Goal: Check status: Check status

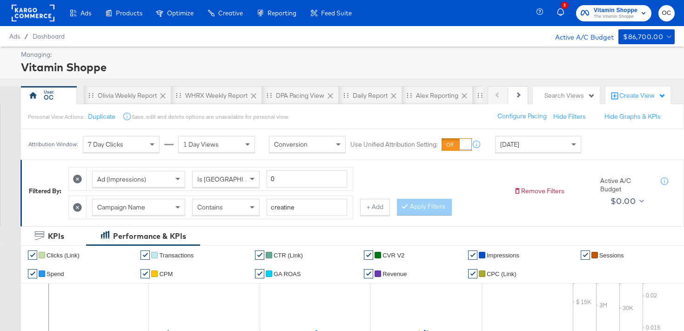
click at [598, 11] on span "Vitamin Shoppe" at bounding box center [616, 11] width 44 height 10
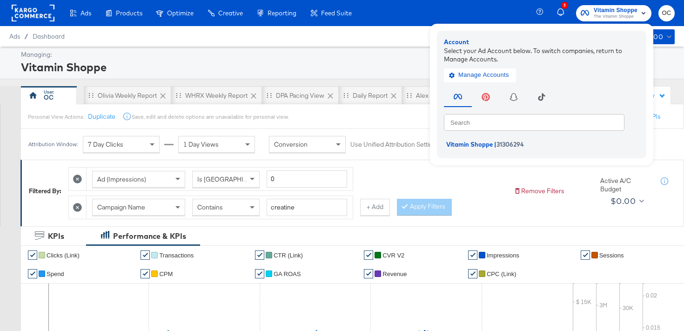
click at [36, 7] on rect at bounding box center [33, 13] width 43 height 17
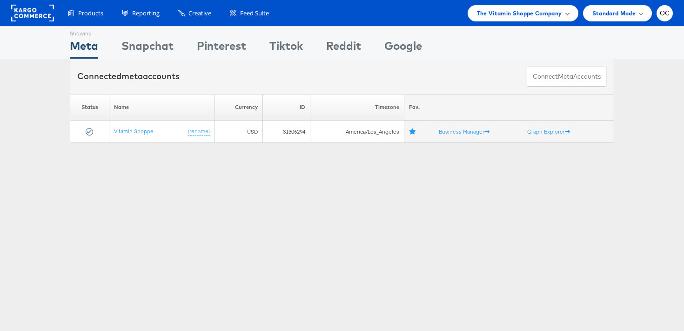
click at [546, 16] on span "The Vitamin Shoppe Company" at bounding box center [519, 13] width 85 height 10
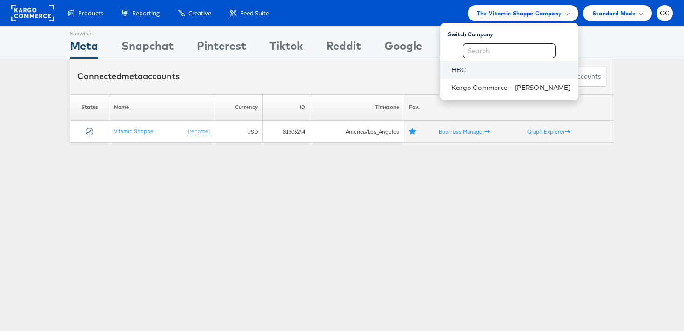
click at [483, 73] on link "HBC" at bounding box center [512, 69] width 120 height 9
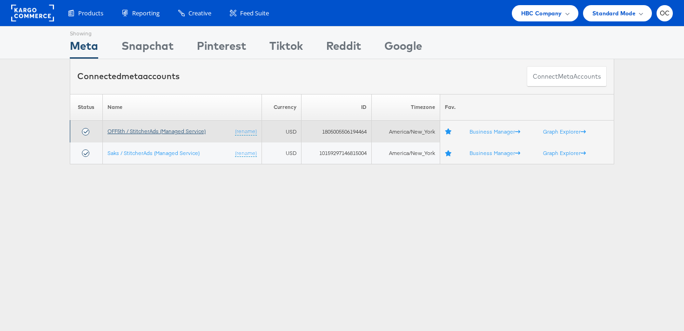
click at [142, 131] on link "OFF5th / StitcherAds (Managed Service)" at bounding box center [157, 131] width 98 height 7
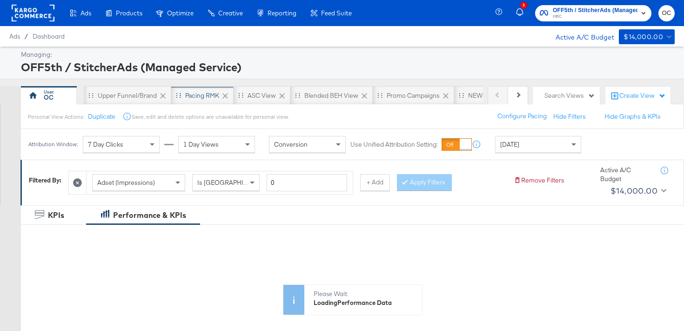
click at [210, 95] on div "Pacing RMK" at bounding box center [202, 95] width 34 height 9
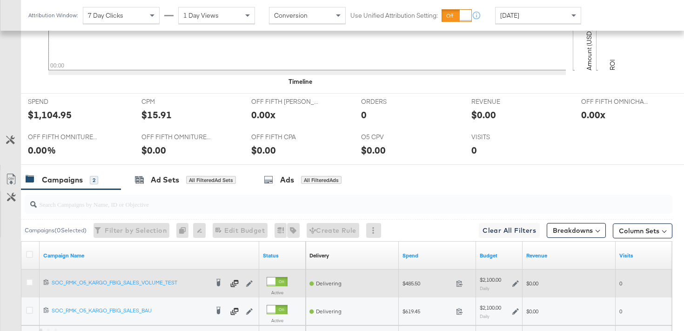
scroll to position [444, 0]
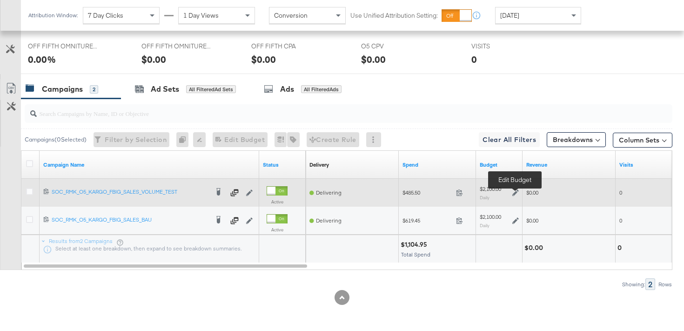
click at [514, 195] on icon at bounding box center [516, 192] width 7 height 7
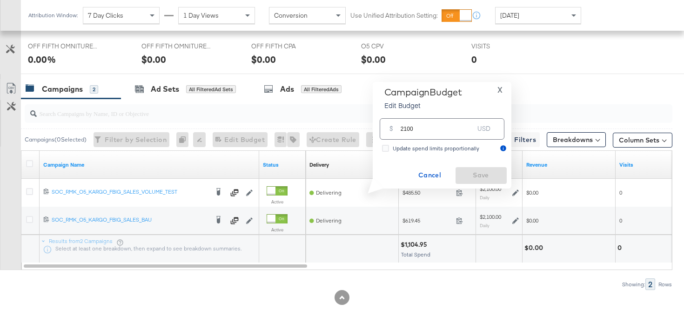
click at [499, 92] on span "X" at bounding box center [500, 89] width 5 height 13
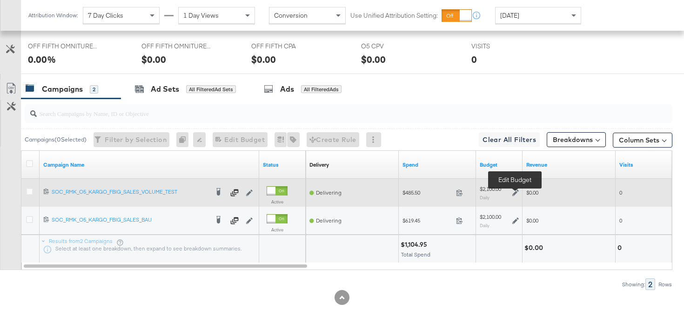
click at [516, 193] on icon at bounding box center [516, 192] width 7 height 7
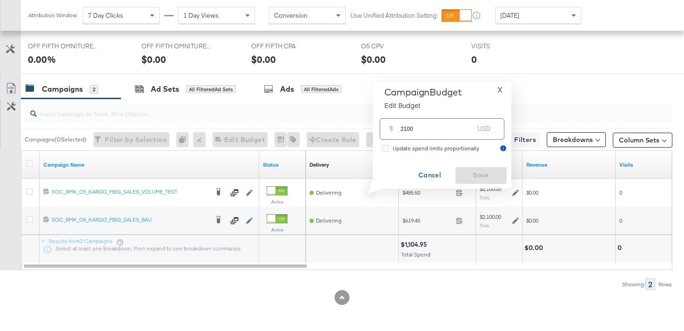
click at [498, 89] on span "X" at bounding box center [500, 89] width 5 height 13
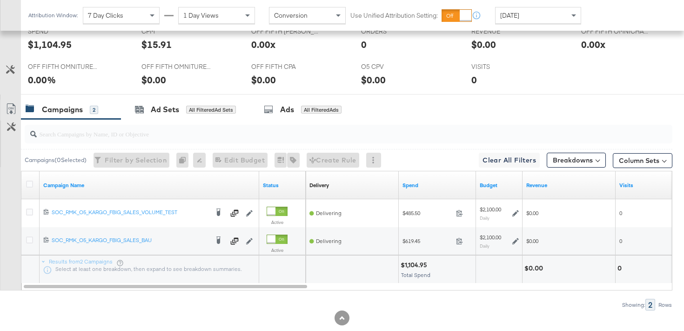
scroll to position [444, 0]
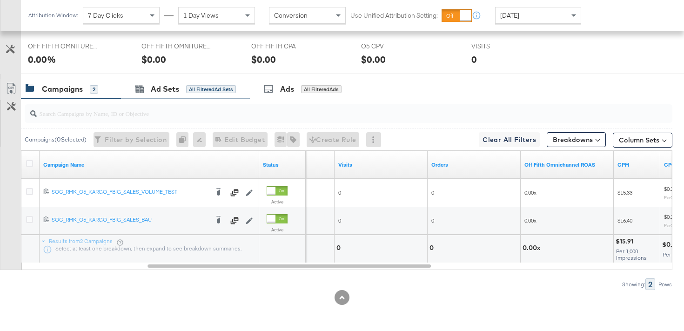
click at [223, 95] on div "Ad Sets All Filtered Ad Sets" at bounding box center [185, 89] width 129 height 20
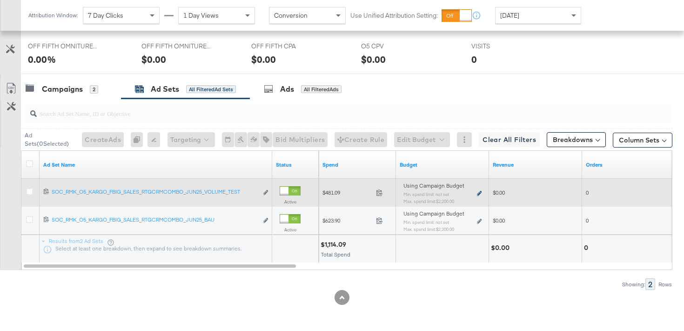
click at [479, 193] on icon at bounding box center [479, 193] width 5 height 5
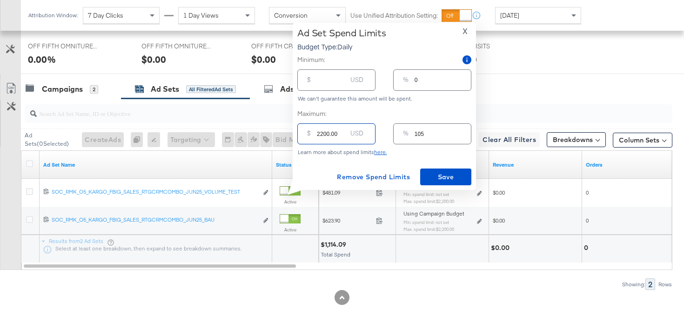
click at [322, 134] on input "2200.00" at bounding box center [332, 130] width 30 height 20
type input "200.00"
type input "10"
type input "2100.00"
type input "100"
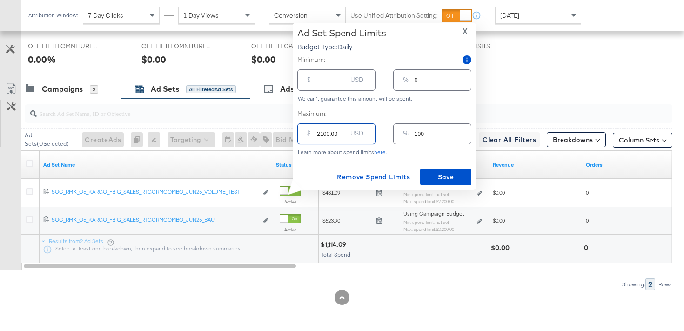
type input "2100.00"
click at [466, 33] on span "X" at bounding box center [465, 31] width 5 height 13
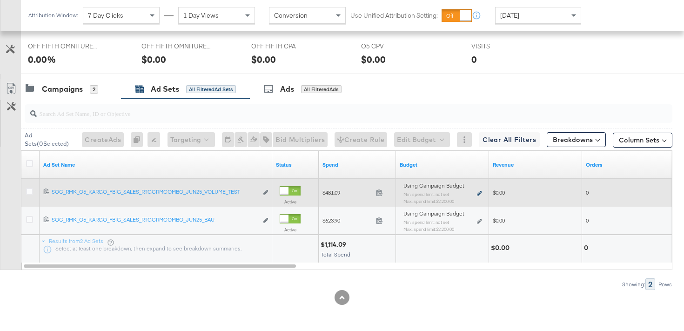
click at [479, 192] on icon at bounding box center [479, 193] width 5 height 5
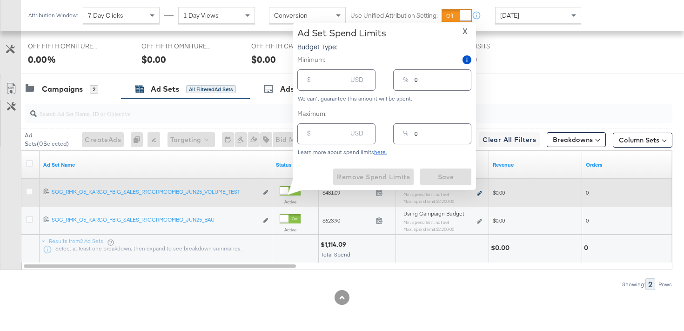
type input "2200.00"
type input "105"
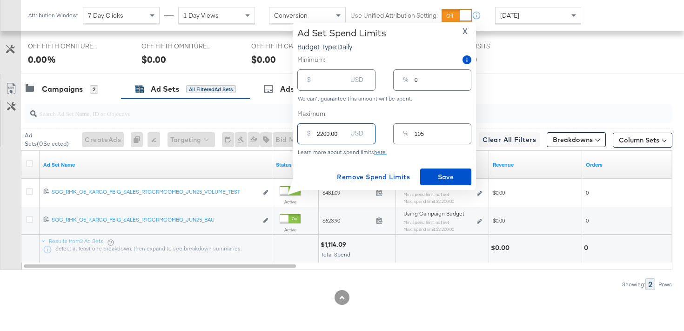
click at [322, 135] on input "2200.00" at bounding box center [332, 130] width 30 height 20
click at [463, 27] on span "X" at bounding box center [465, 31] width 5 height 13
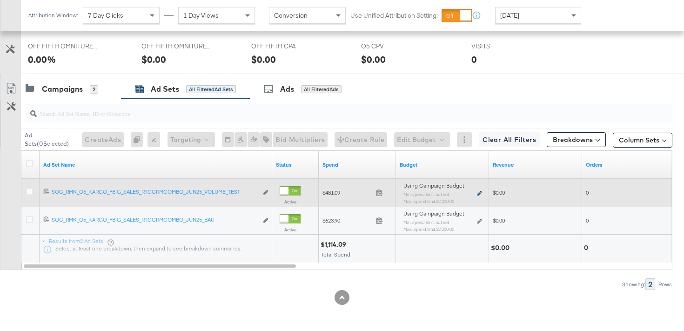
click at [479, 195] on icon at bounding box center [479, 193] width 5 height 5
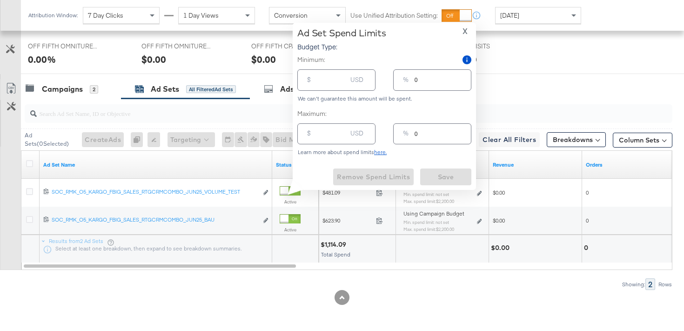
type input "2200.00"
type input "105"
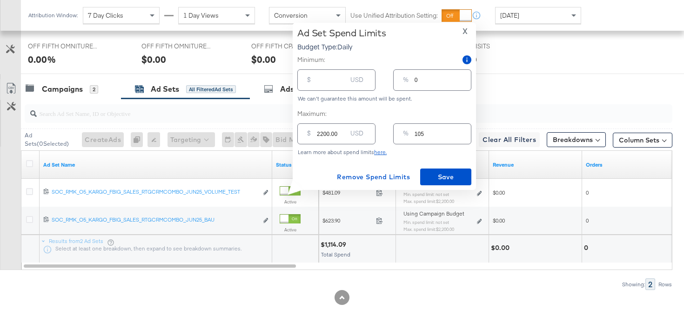
click at [322, 135] on input "2200.00" at bounding box center [332, 130] width 30 height 20
type input "200.00"
type input "10"
type input "2100.00"
type input "100"
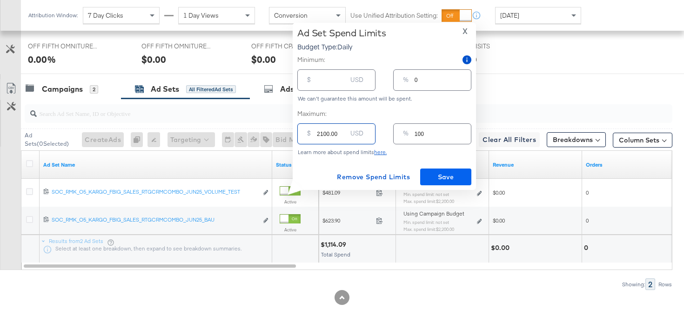
type input "2100.00"
click at [460, 177] on span "Save" at bounding box center [446, 177] width 44 height 12
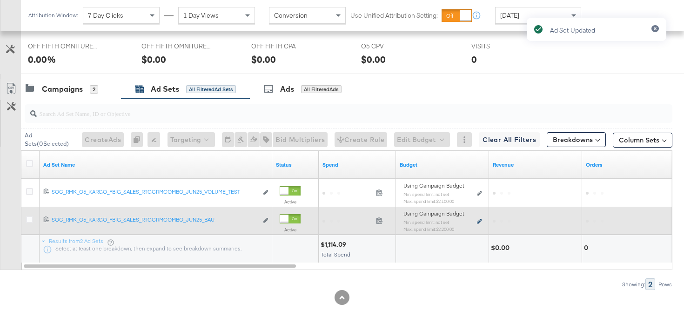
click at [479, 222] on icon at bounding box center [479, 221] width 5 height 5
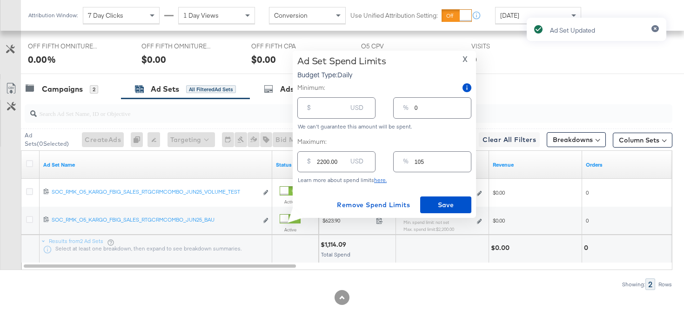
click at [321, 163] on input "2200.00" at bounding box center [332, 158] width 30 height 20
type input "200.00"
type input "10"
type input "2100.00"
type input "100"
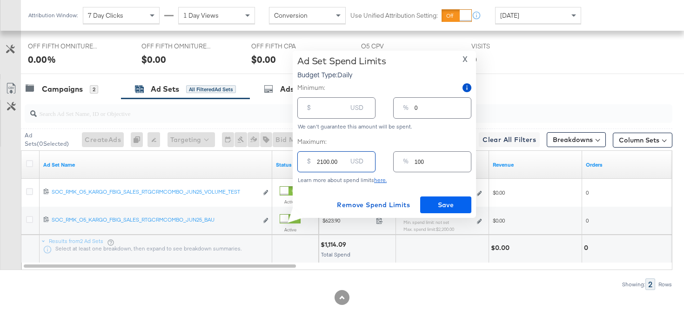
type input "2100.00"
click at [456, 206] on span "Save" at bounding box center [446, 205] width 44 height 12
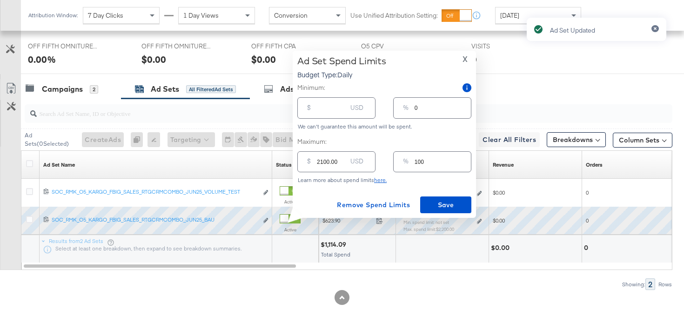
type input "2200.00"
type input "105"
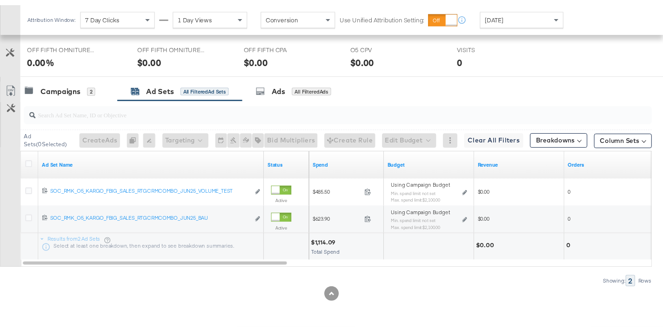
scroll to position [343, 0]
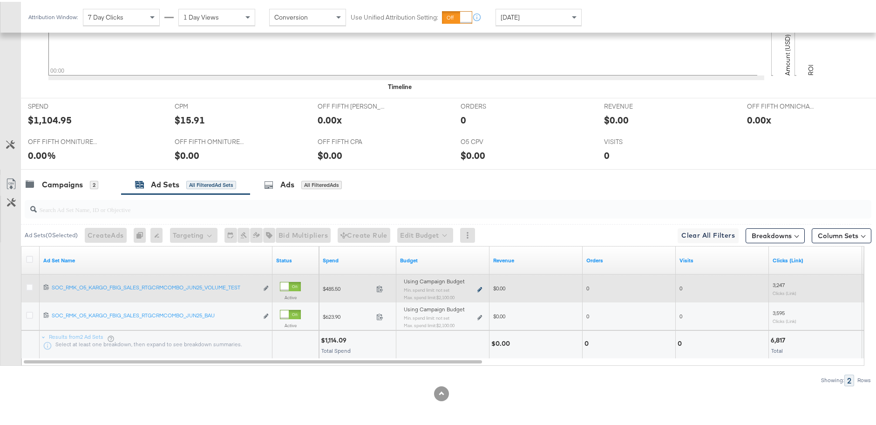
click at [479, 286] on icon at bounding box center [479, 287] width 5 height 5
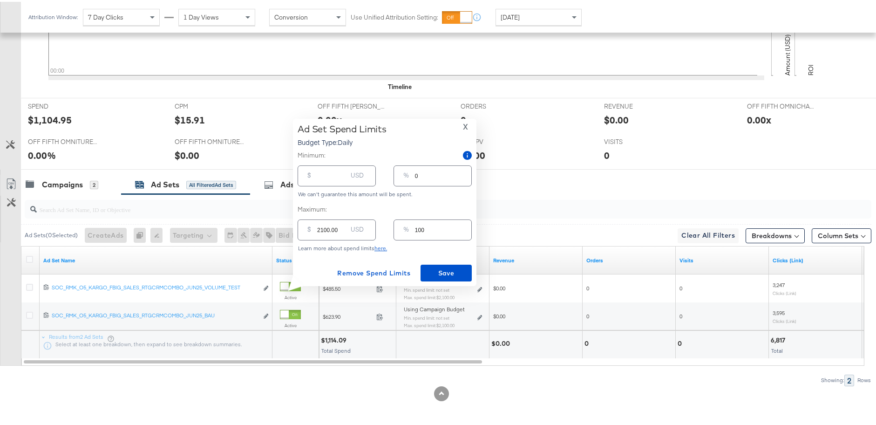
click at [331, 176] on input "number" at bounding box center [332, 170] width 30 height 20
type input "20"
type input "1"
type input "200"
type input "10"
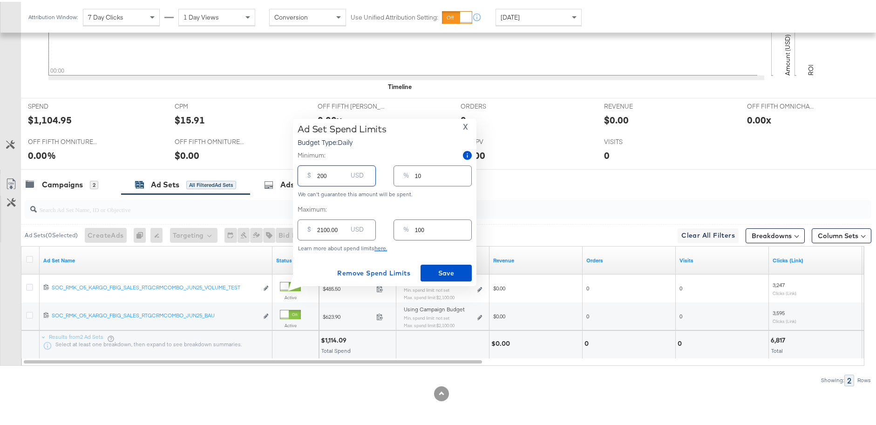
type input "2000"
type input "95"
drag, startPoint x: 331, startPoint y: 174, endPoint x: 312, endPoint y: 176, distance: 19.1
click at [312, 176] on div "$ 2000 USD" at bounding box center [337, 173] width 78 height 21
type input "1"
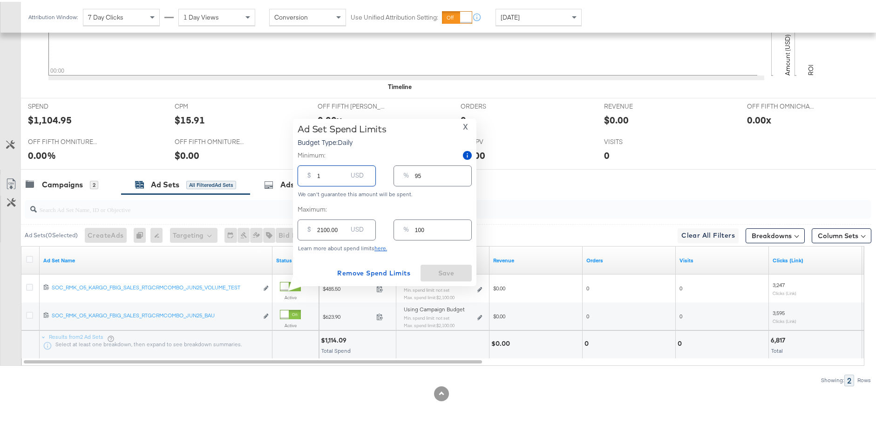
type input "0"
type input "19"
type input "1"
type input "190"
type input "9"
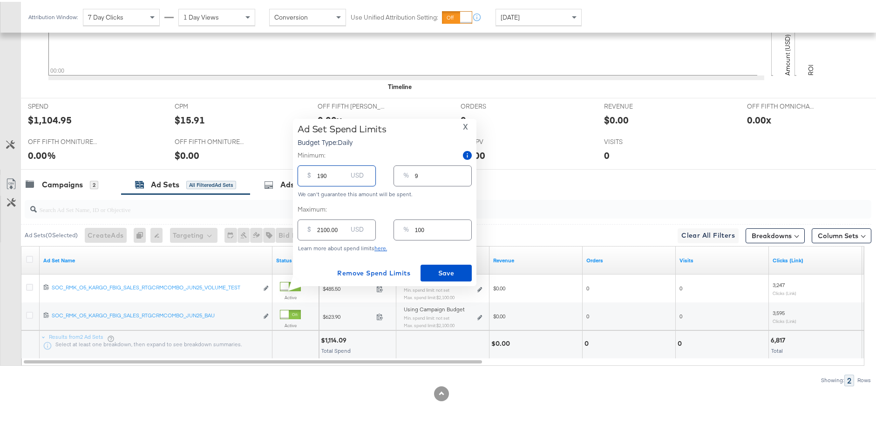
type input "1900"
type input "90"
type input "190"
type input "9"
type input "19"
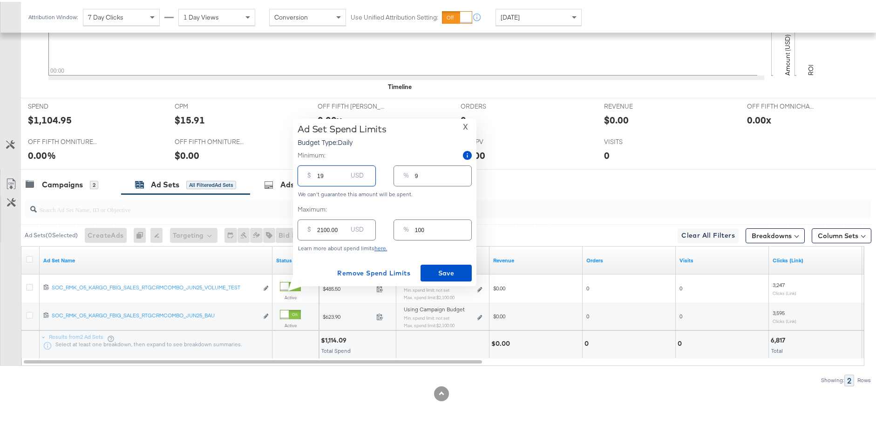
type input "1"
type input "0"
type input "18"
type input "1"
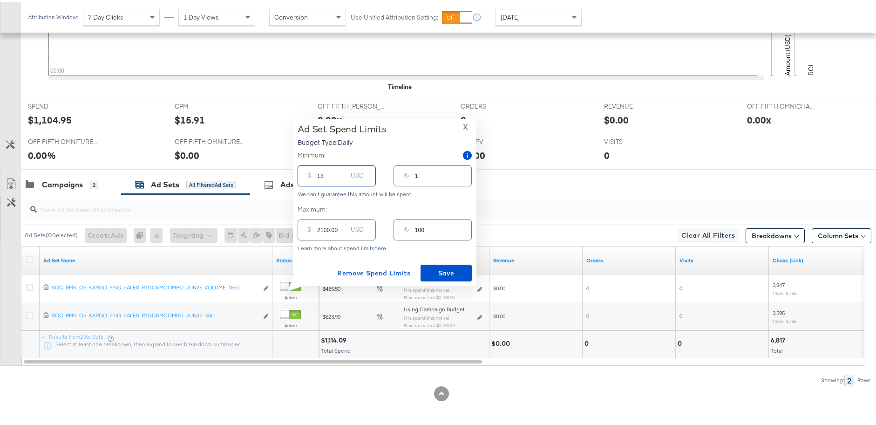
type input "180"
type input "9"
type input "1800"
type input "86"
type input "180"
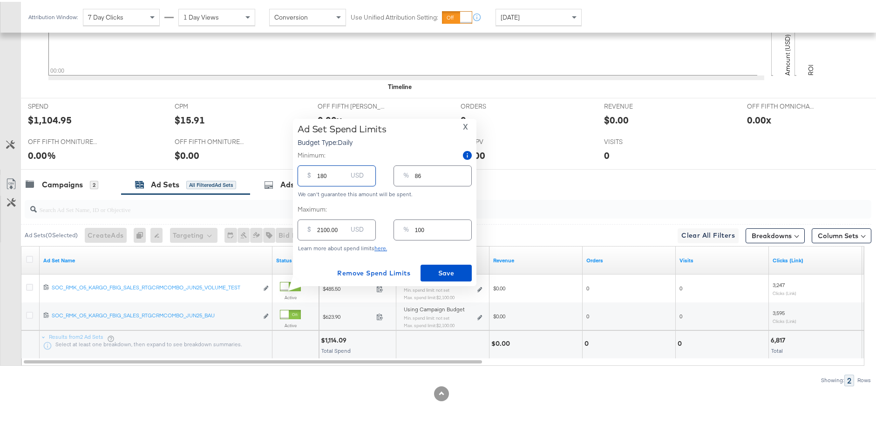
type input "9"
type input "18"
type input "1"
type input "185"
type input "9"
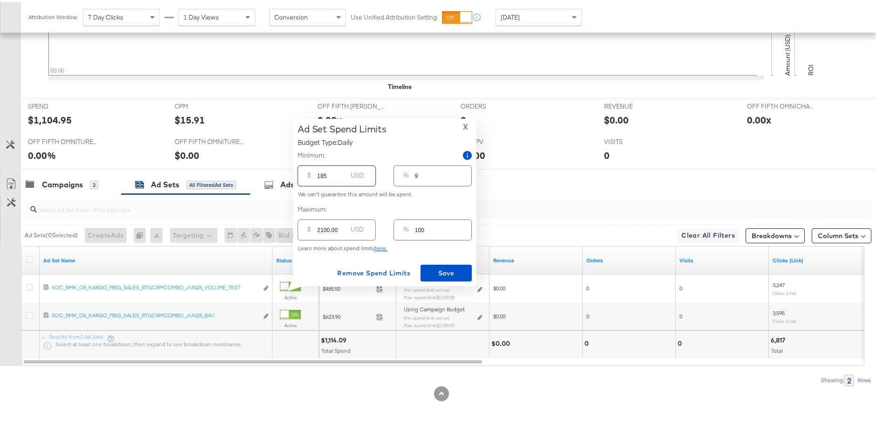
type input "1850"
type input "88"
type input "185"
type input "9"
type input "18"
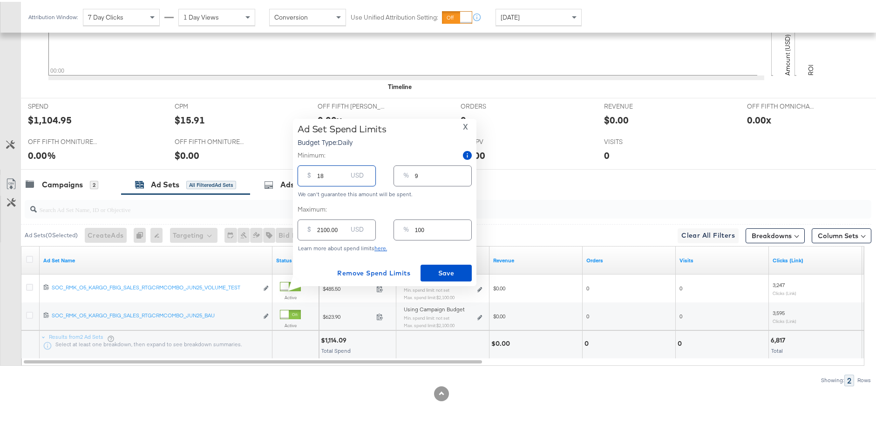
type input "1"
type input "0"
type input "19"
type input "1"
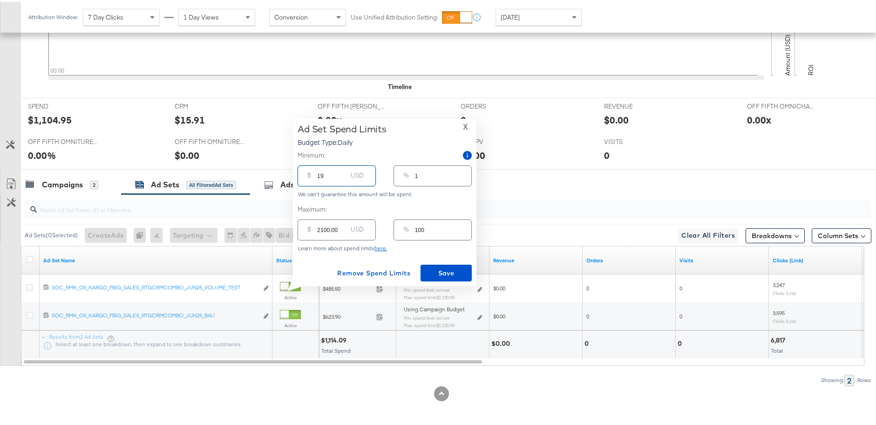
type input "190"
type input "9"
type input "1900"
type input "90"
type input "190"
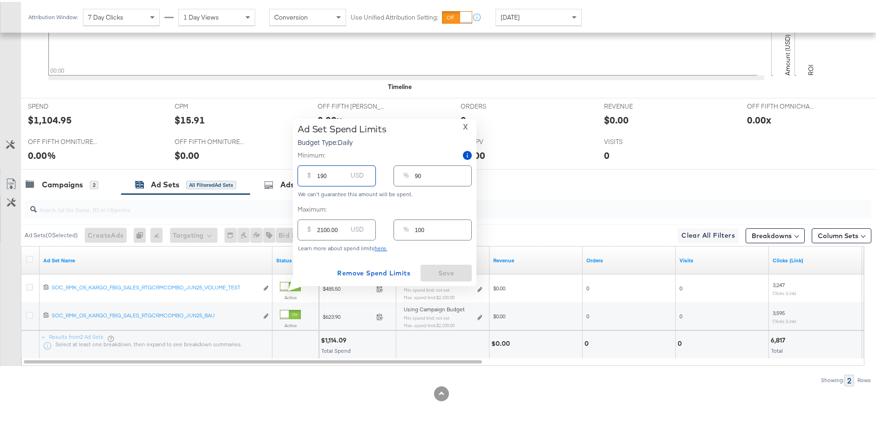
type input "9"
type input "19"
type input "1"
type input "0"
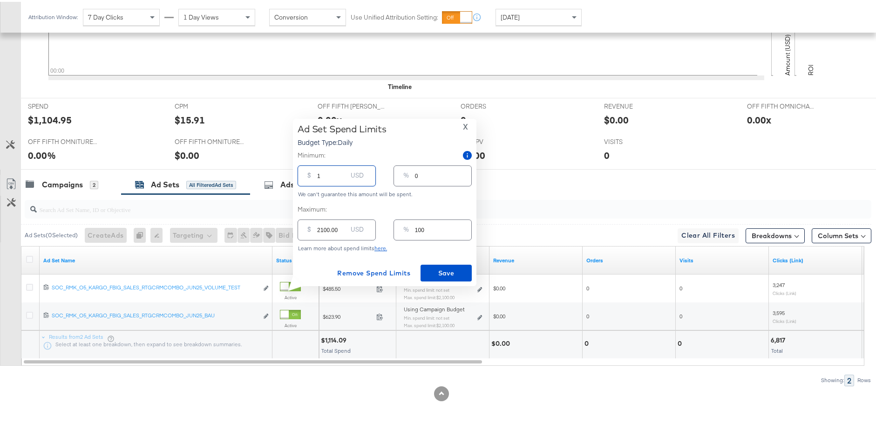
type input "18"
type input "1"
type input "185"
type input "9"
type input "18"
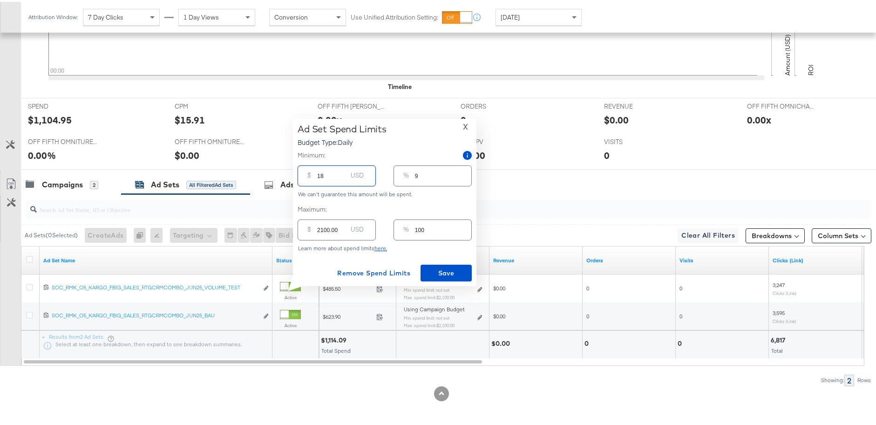
type input "1"
type input "187"
type input "9"
type input "1875"
type input "89"
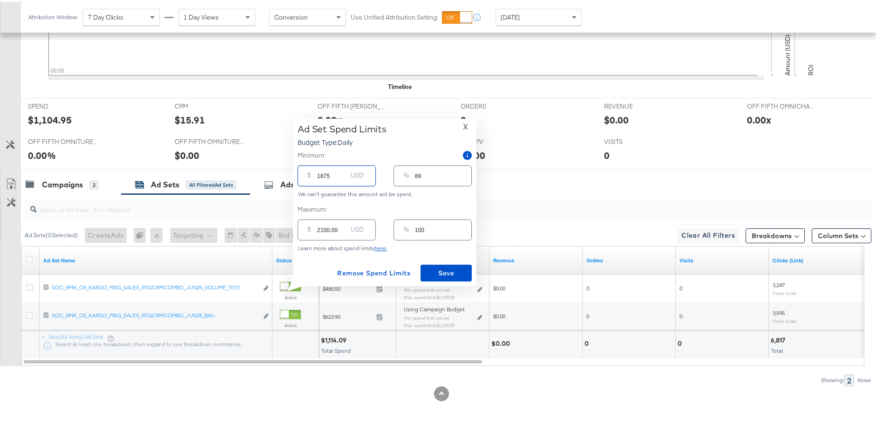
type input "187"
type input "9"
type input "18"
type input "1"
type input "189"
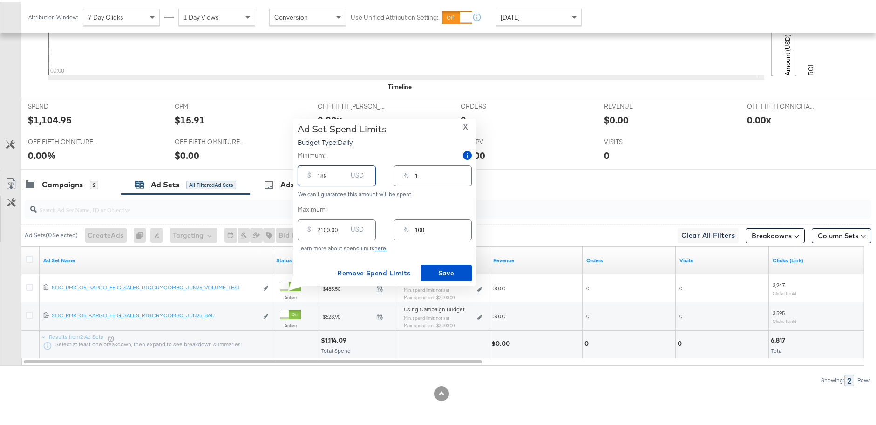
type input "9"
type input "1890"
type input "90"
type input "1890.00"
click at [456, 271] on span "Save" at bounding box center [446, 271] width 44 height 12
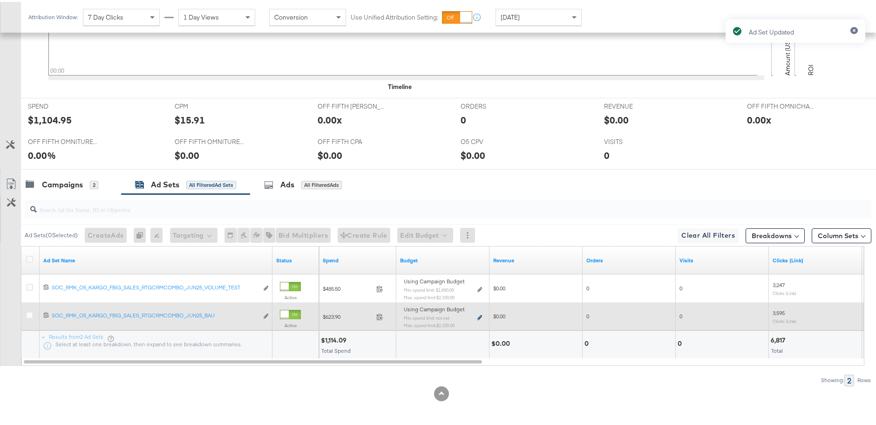
click at [480, 314] on icon at bounding box center [479, 315] width 5 height 5
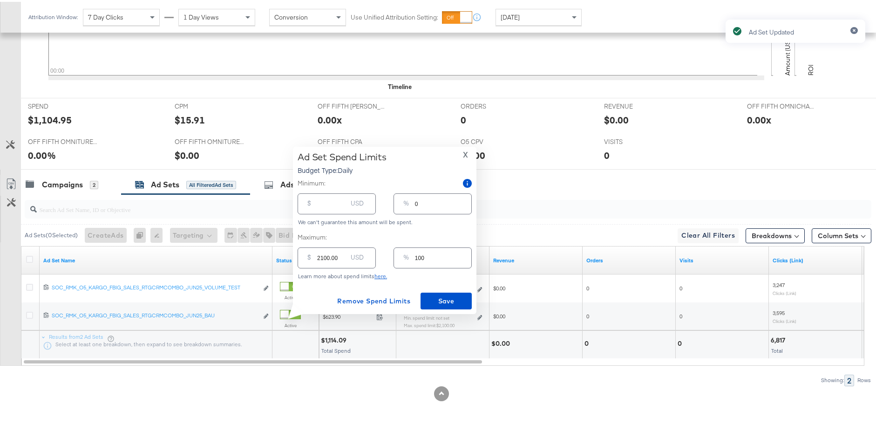
click at [335, 210] on div "$ USD" at bounding box center [337, 201] width 78 height 21
type input "18"
type input "1"
type input "189"
type input "9"
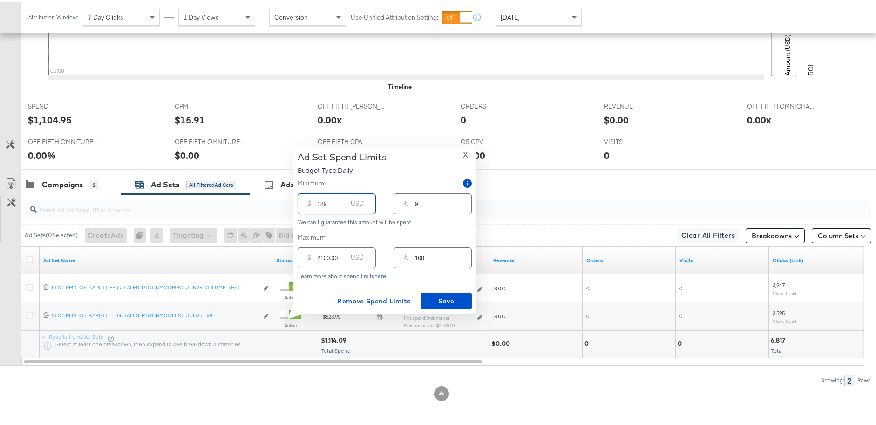
type input "1890"
type input "90"
type input "1890.00"
click at [443, 294] on span "Save" at bounding box center [446, 299] width 44 height 12
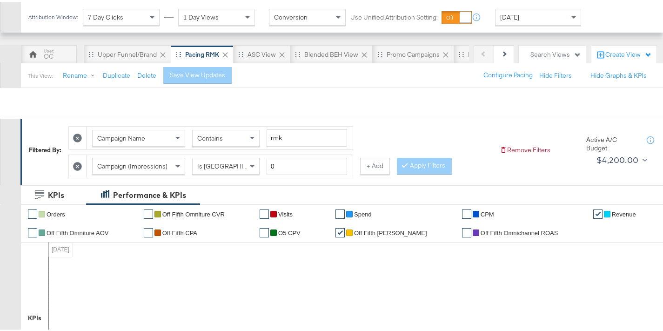
scroll to position [0, 0]
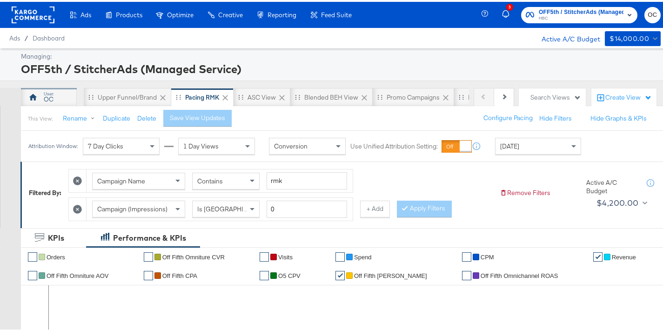
click at [47, 101] on div "OC" at bounding box center [49, 97] width 10 height 9
click at [274, 94] on div "ASC View" at bounding box center [262, 95] width 28 height 9
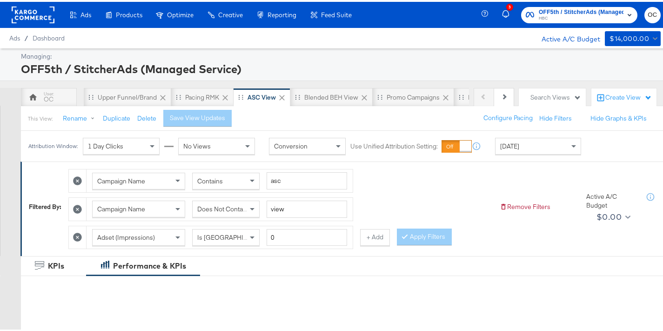
click at [523, 146] on div "[DATE]" at bounding box center [538, 144] width 85 height 16
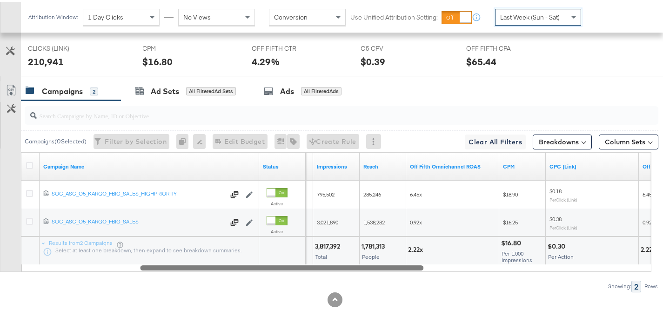
scroll to position [472, 0]
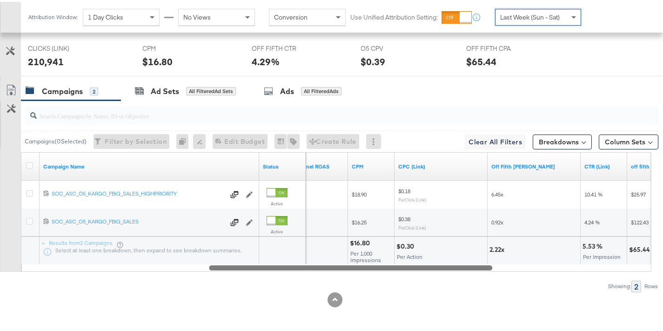
drag, startPoint x: 284, startPoint y: 265, endPoint x: 460, endPoint y: 269, distance: 176.0
click at [469, 270] on div "Campaigns ( 0 Selected) Filter by Selection Filter 0 campaigns 0 Rename 0 campa…" at bounding box center [329, 194] width 659 height 191
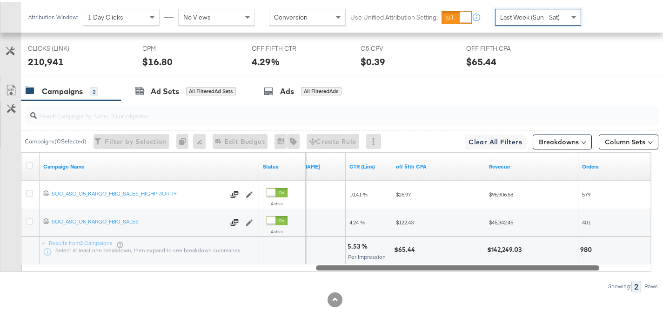
drag, startPoint x: 475, startPoint y: 265, endPoint x: 587, endPoint y: 266, distance: 112.2
click at [587, 266] on div at bounding box center [458, 266] width 284 height 8
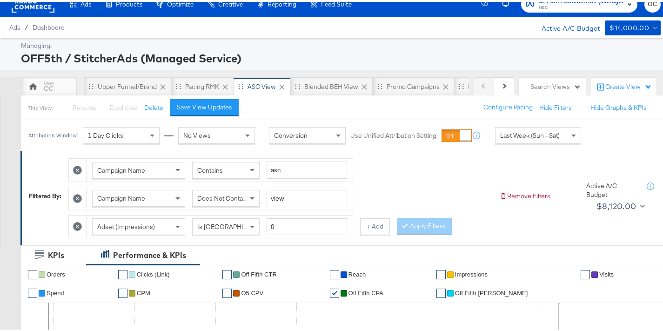
scroll to position [0, 0]
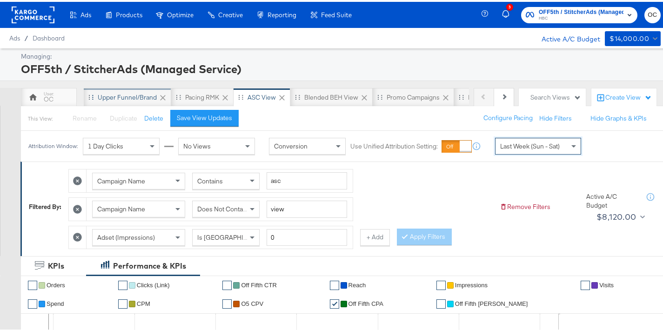
click at [142, 97] on div "Upper Funnel/Brand" at bounding box center [127, 95] width 59 height 9
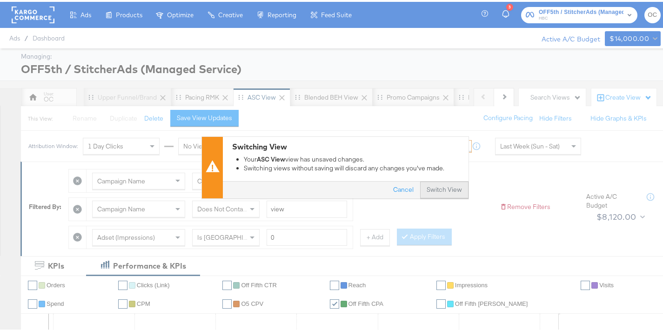
click at [449, 189] on button "Switch View" at bounding box center [444, 188] width 48 height 17
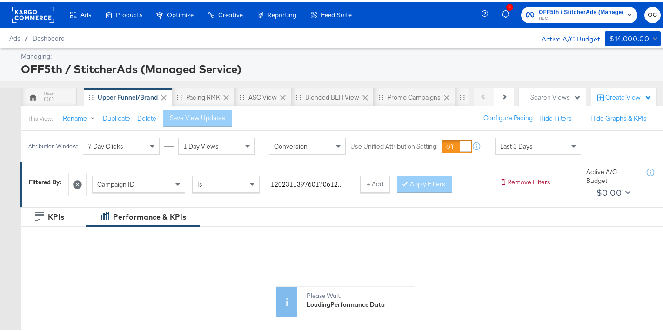
click at [511, 151] on div "Last 3 Days" at bounding box center [538, 144] width 85 height 16
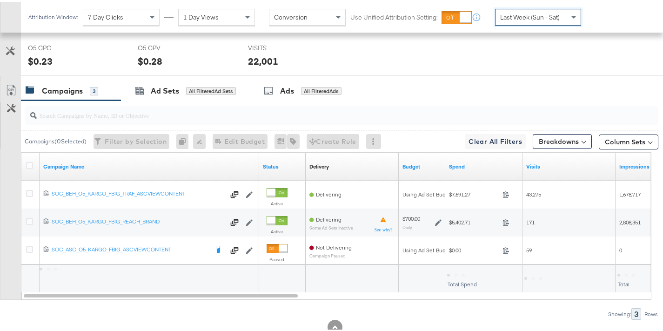
scroll to position [440, 0]
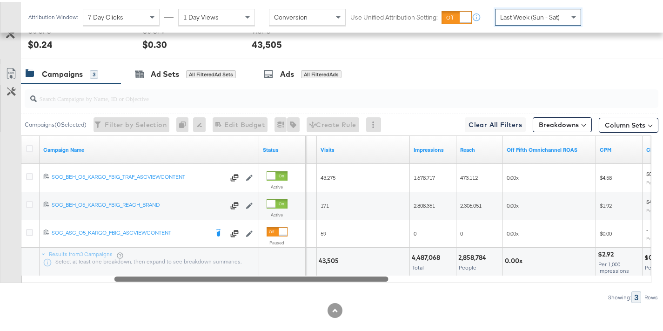
drag, startPoint x: 242, startPoint y: 279, endPoint x: 333, endPoint y: 279, distance: 90.8
click at [333, 279] on div at bounding box center [252, 277] width 274 height 8
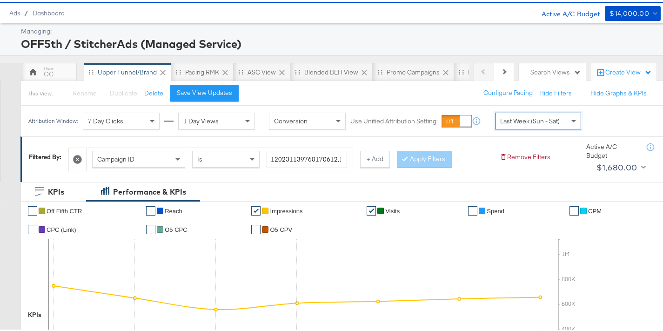
scroll to position [0, 0]
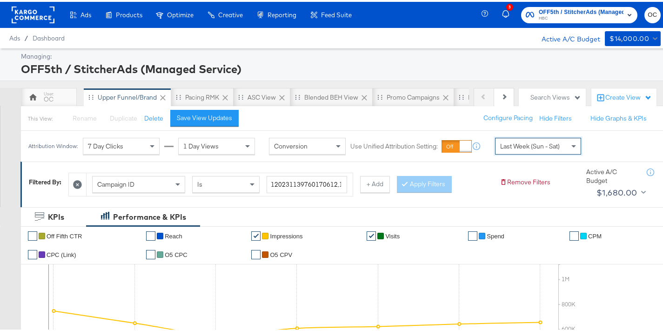
click at [368, 187] on button "+ Add" at bounding box center [375, 182] width 30 height 17
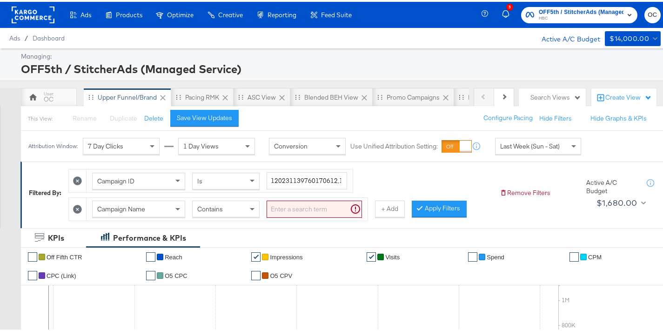
click at [282, 210] on input "search" at bounding box center [314, 207] width 95 height 17
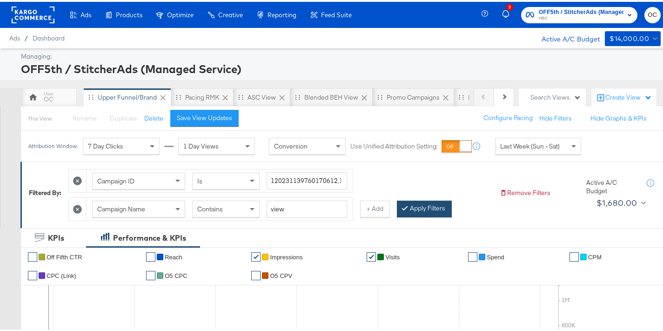
click at [405, 210] on div at bounding box center [407, 206] width 7 height 9
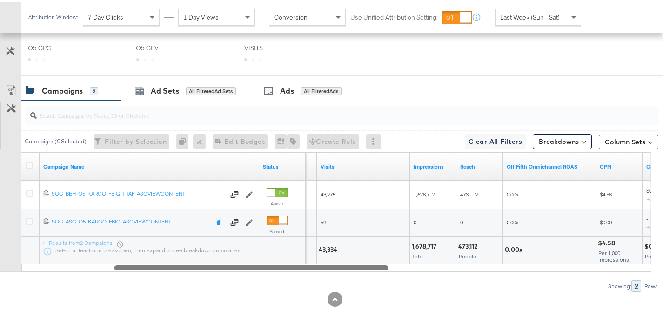
scroll to position [444, 0]
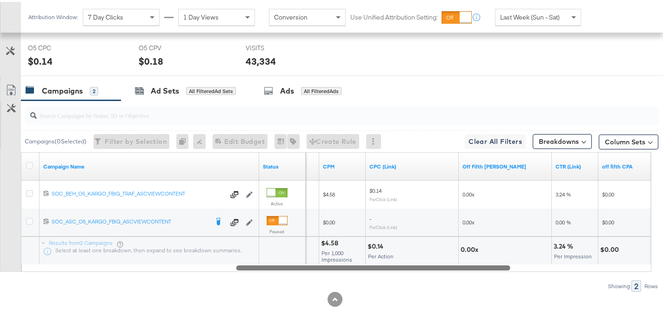
drag, startPoint x: 305, startPoint y: 264, endPoint x: 427, endPoint y: 267, distance: 122.5
click at [427, 267] on div at bounding box center [374, 266] width 274 height 8
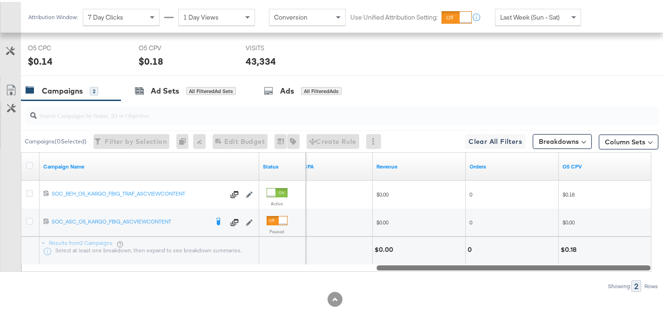
drag, startPoint x: 494, startPoint y: 267, endPoint x: 636, endPoint y: 256, distance: 142.4
click at [636, 256] on div "Campaign Name Status off fifth CPA Revenue Orders O5 CPV 120231139760170612 SOC…" at bounding box center [336, 210] width 631 height 120
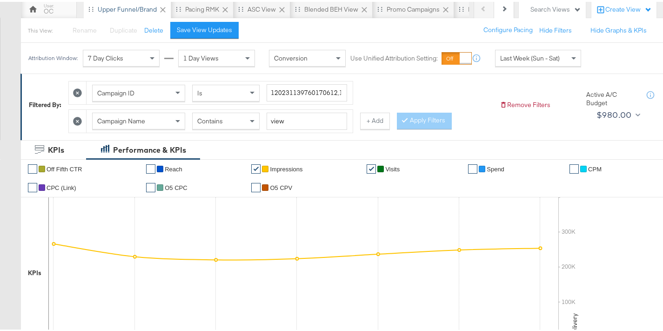
scroll to position [27, 0]
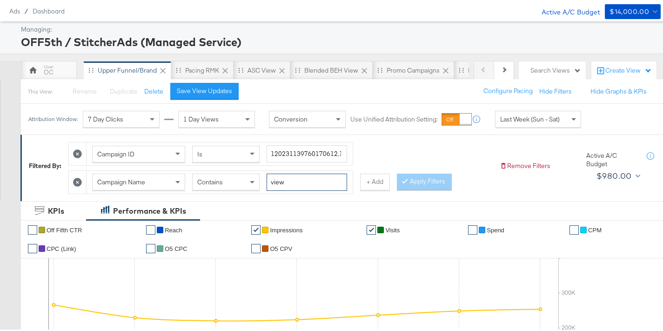
drag, startPoint x: 253, startPoint y: 182, endPoint x: 246, endPoint y: 182, distance: 7.0
click at [246, 182] on div "Campaign Name Contains view" at bounding box center [219, 180] width 255 height 17
type input "brand"
click at [429, 182] on button "Apply Filters" at bounding box center [424, 180] width 55 height 17
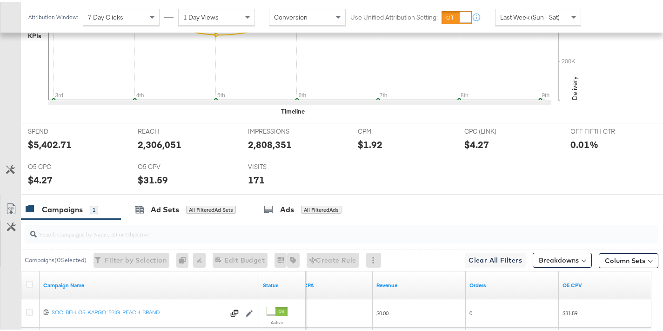
scroll to position [416, 0]
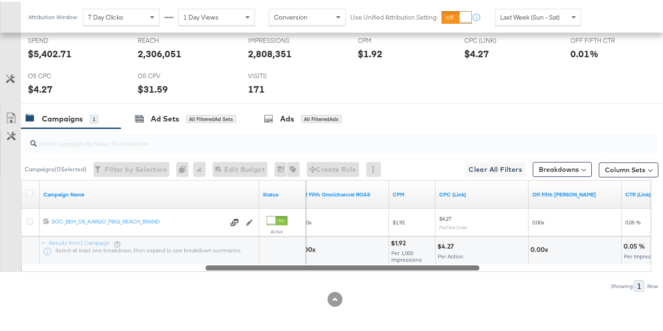
drag, startPoint x: 427, startPoint y: 267, endPoint x: 256, endPoint y: 273, distance: 171.5
click at [256, 273] on div "Campaigns ( 0 Selected) Filter by Selection Filter 0 campaigns 0 Rename 0 campa…" at bounding box center [329, 208] width 659 height 163
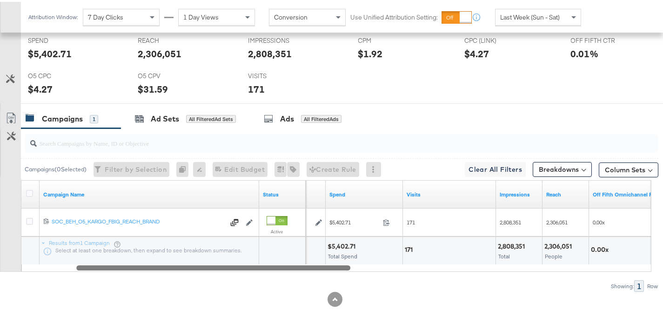
drag, startPoint x: 422, startPoint y: 266, endPoint x: 292, endPoint y: 264, distance: 129.4
click at [292, 264] on div at bounding box center [213, 266] width 274 height 8
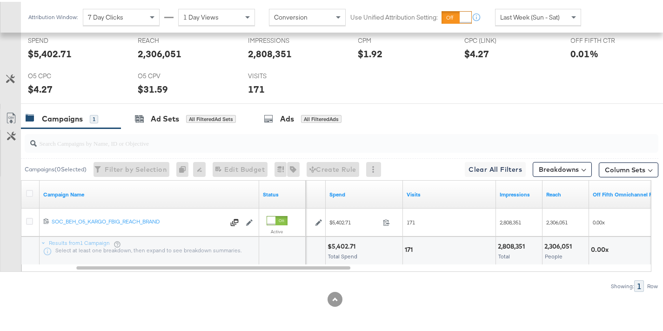
scroll to position [0, 0]
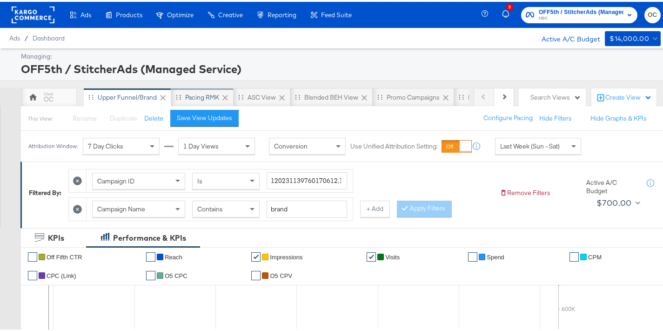
click at [192, 103] on div "Pacing RMK" at bounding box center [202, 95] width 62 height 19
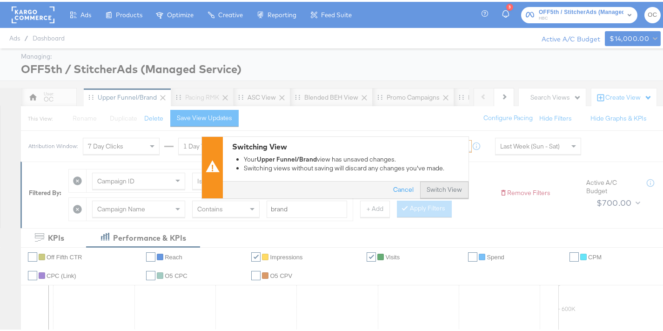
click at [446, 189] on button "Switch View" at bounding box center [444, 188] width 48 height 17
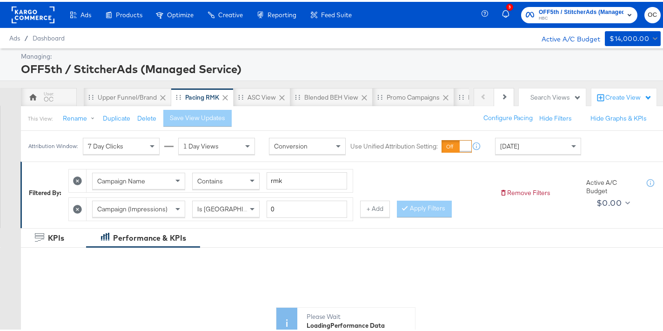
click at [522, 151] on div "[DATE]" at bounding box center [538, 144] width 85 height 16
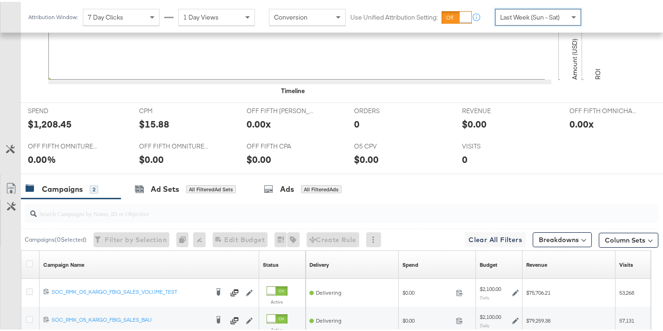
scroll to position [444, 0]
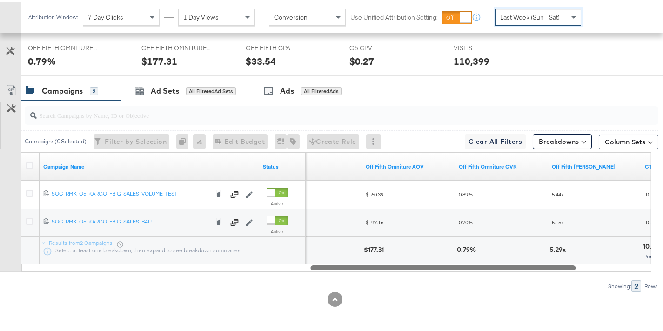
drag, startPoint x: 275, startPoint y: 267, endPoint x: 562, endPoint y: 256, distance: 287.5
click at [562, 256] on div "Campaign Name Status CPC (Link) Off Fifth Omniture AOV Off Fifth Omniture CVR O…" at bounding box center [336, 210] width 631 height 120
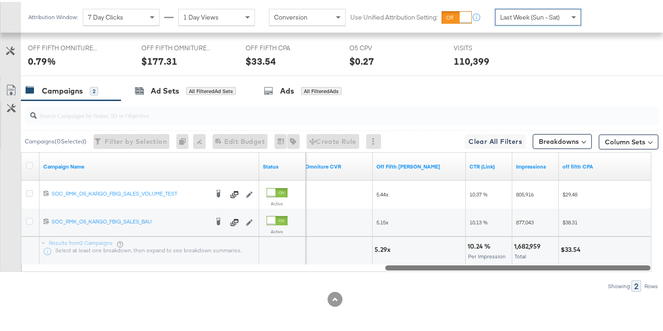
drag, startPoint x: 458, startPoint y: 265, endPoint x: 568, endPoint y: 265, distance: 110.3
click at [568, 265] on div at bounding box center [517, 266] width 265 height 8
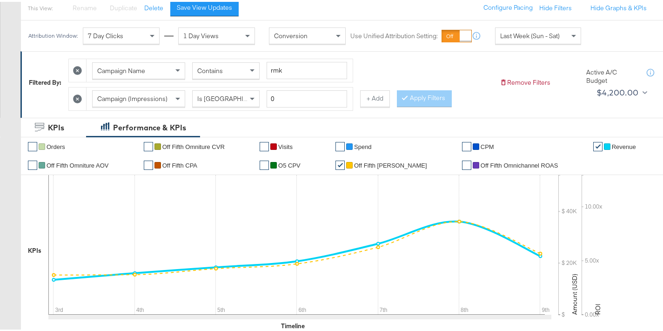
scroll to position [0, 0]
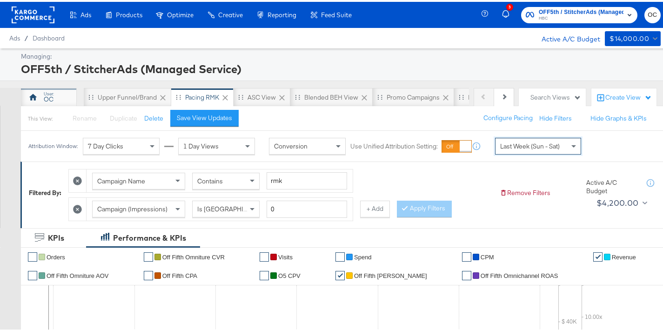
click at [38, 97] on div at bounding box center [32, 95] width 11 height 11
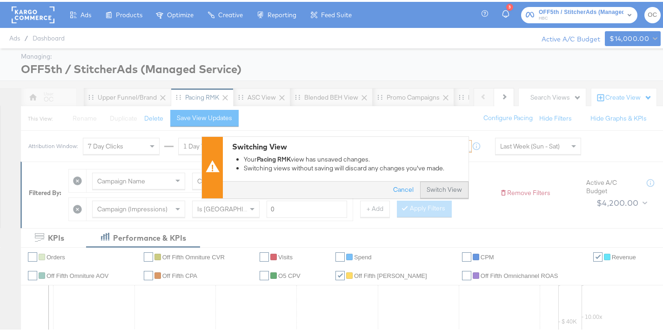
click at [428, 189] on button "Switch View" at bounding box center [444, 188] width 48 height 17
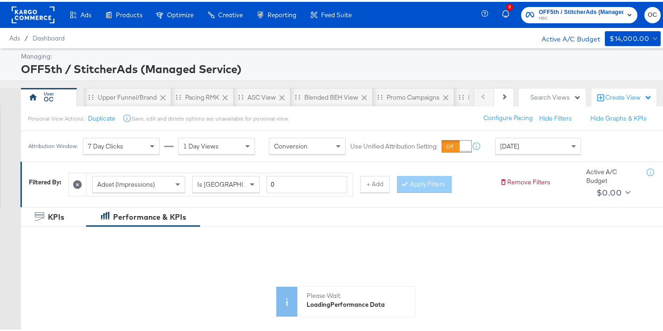
click at [514, 153] on div "Attribution Window: 7 Day Clicks 1 Day Views Conversion Use Unified Attribution…" at bounding box center [307, 144] width 572 height 31
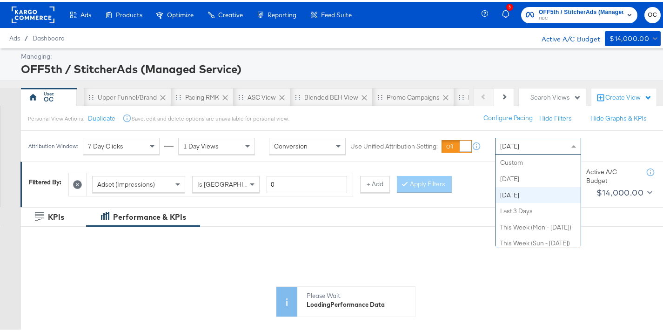
click at [515, 149] on div "[DATE]" at bounding box center [538, 144] width 85 height 16
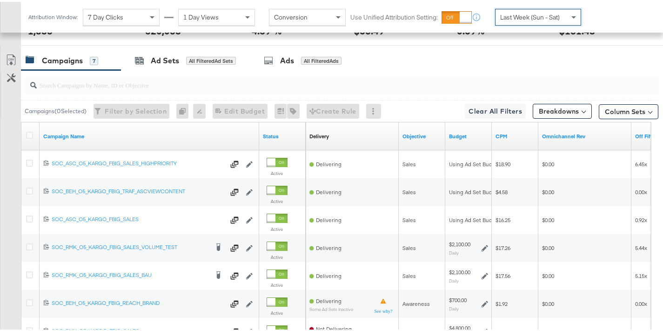
scroll to position [544, 0]
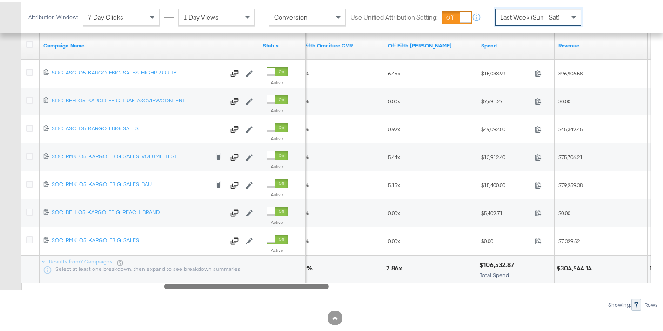
drag, startPoint x: 141, startPoint y: 287, endPoint x: 282, endPoint y: 280, distance: 141.2
click at [282, 280] on div "Campaign Name Status Off Fifth Omniture CVR Off Fifth LC ROAS Spend Revenue Ord…" at bounding box center [336, 158] width 631 height 259
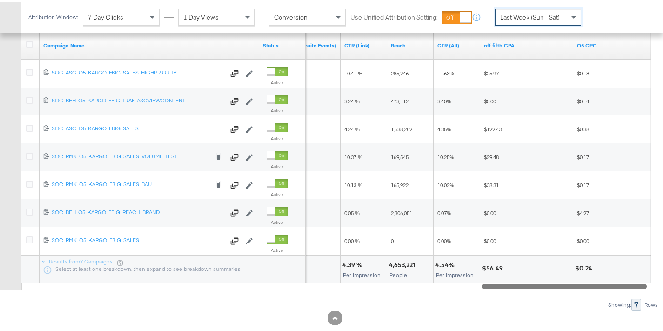
drag, startPoint x: 322, startPoint y: 285, endPoint x: 640, endPoint y: 283, distance: 318.5
click at [640, 283] on div at bounding box center [564, 284] width 165 height 8
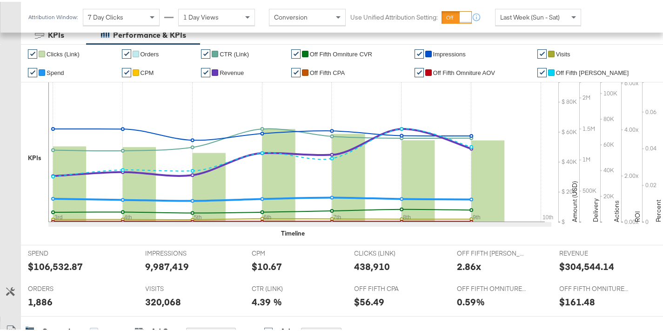
scroll to position [0, 0]
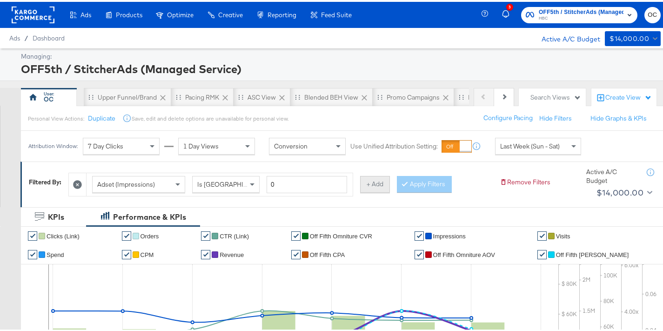
click at [372, 182] on button "+ Add" at bounding box center [375, 182] width 30 height 17
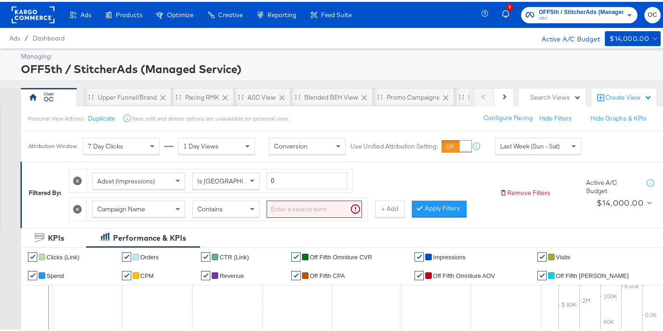
click at [237, 210] on div "Contains" at bounding box center [226, 207] width 67 height 16
click at [293, 216] on div "Campaign Name Does Not Contain" at bounding box center [227, 207] width 281 height 23
click at [293, 207] on input "search" at bounding box center [314, 207] width 95 height 17
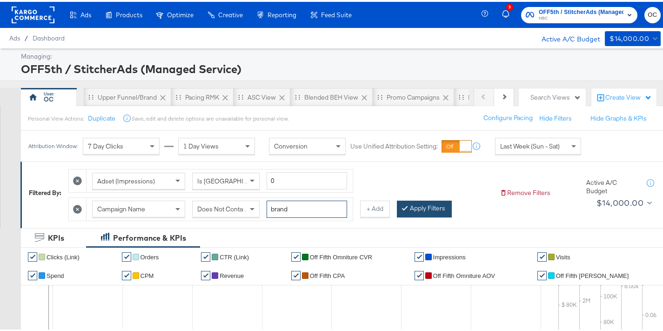
type input "brand"
click at [399, 209] on button "Apply Filters" at bounding box center [424, 207] width 55 height 17
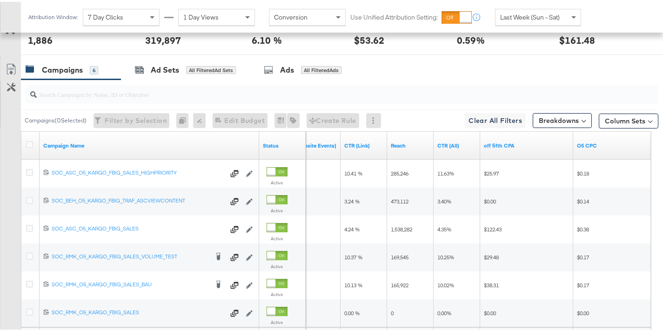
scroll to position [555, 0]
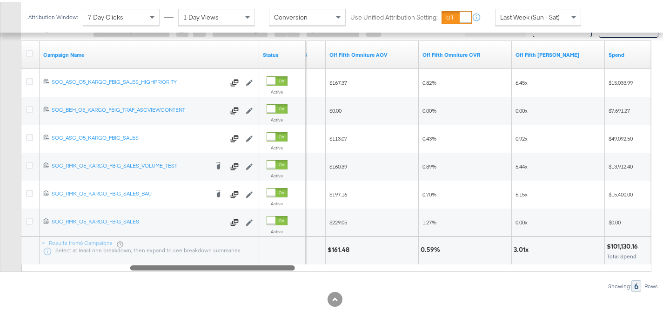
drag, startPoint x: 598, startPoint y: 268, endPoint x: 299, endPoint y: 263, distance: 298.5
click at [299, 263] on div at bounding box center [336, 266] width 631 height 8
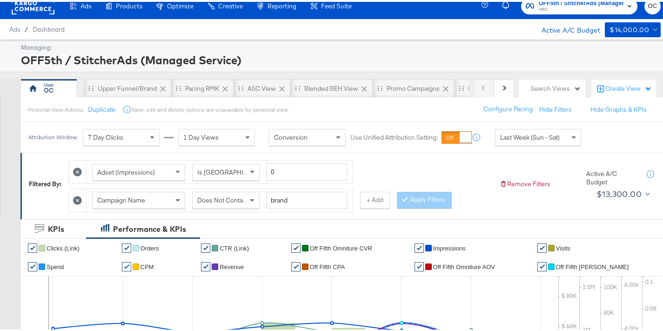
scroll to position [0, 0]
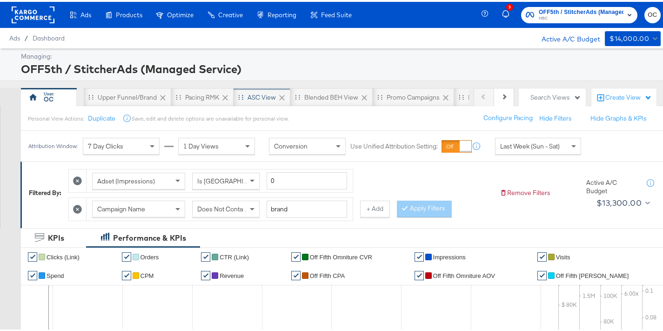
click at [251, 98] on div "ASC View" at bounding box center [262, 95] width 28 height 9
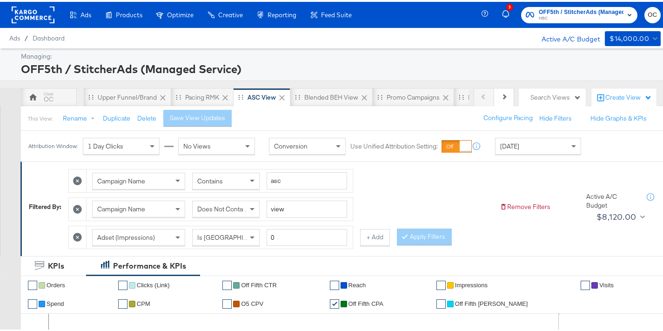
click at [506, 146] on span "[DATE]" at bounding box center [509, 144] width 19 height 8
click at [599, 152] on div "[DATE]" at bounding box center [606, 147] width 15 height 7
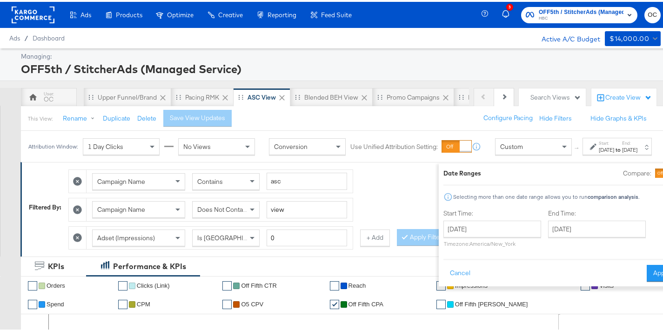
click at [668, 171] on div at bounding box center [672, 171] width 8 height 8
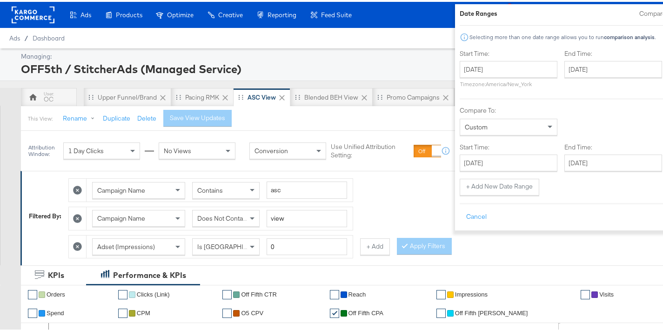
click at [460, 54] on label "Start Time:" at bounding box center [509, 51] width 98 height 9
click at [460, 61] on input "[DATE]" at bounding box center [509, 67] width 98 height 17
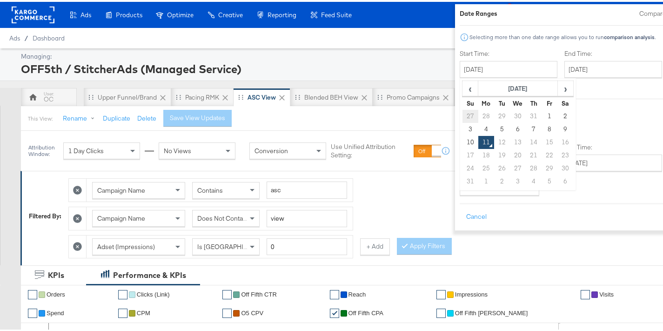
click at [462, 117] on td "27" at bounding box center [470, 114] width 16 height 13
type input "[DATE]"
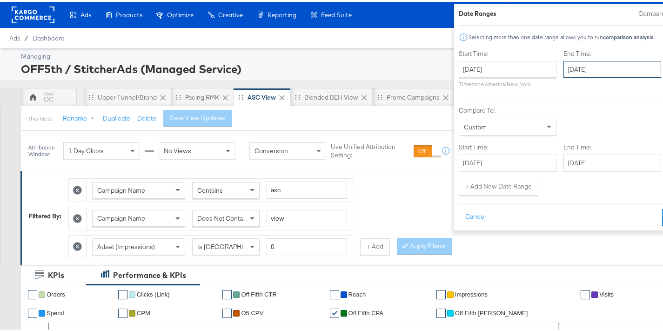
click at [564, 74] on input "[DATE]" at bounding box center [613, 67] width 98 height 17
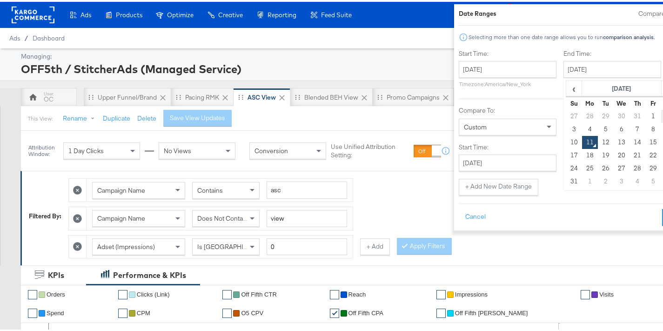
click at [662, 115] on td "2" at bounding box center [670, 114] width 16 height 13
type input "August 2nd 2025"
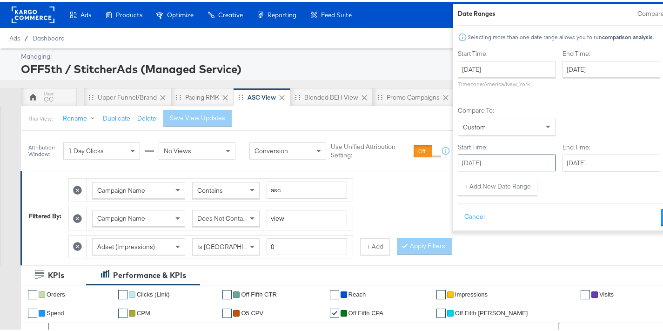
click at [480, 158] on input "[DATE]" at bounding box center [507, 161] width 98 height 17
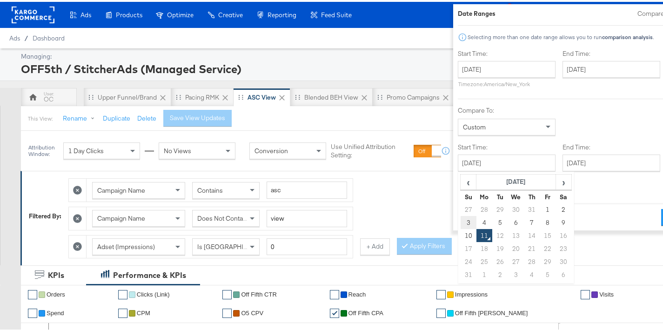
click at [460, 221] on td "3" at bounding box center [468, 220] width 16 height 13
type input "August 3rd 2025"
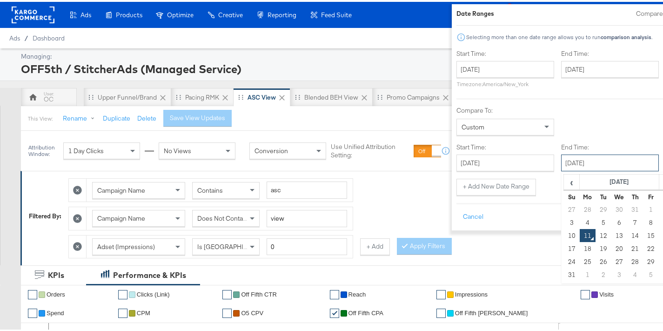
click at [567, 162] on input "[DATE]" at bounding box center [610, 161] width 98 height 17
click at [659, 216] on td "9" at bounding box center [667, 220] width 16 height 13
type input "August 9th 2025"
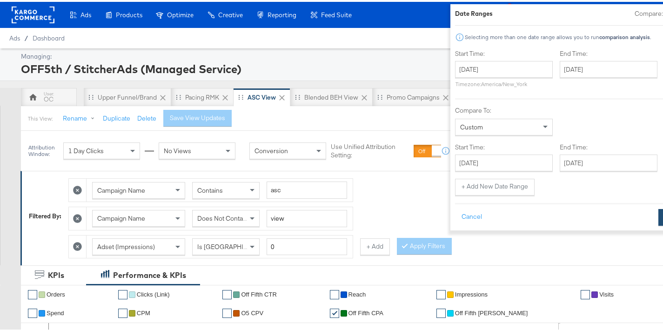
click at [659, 217] on button "Apply" at bounding box center [673, 215] width 29 height 17
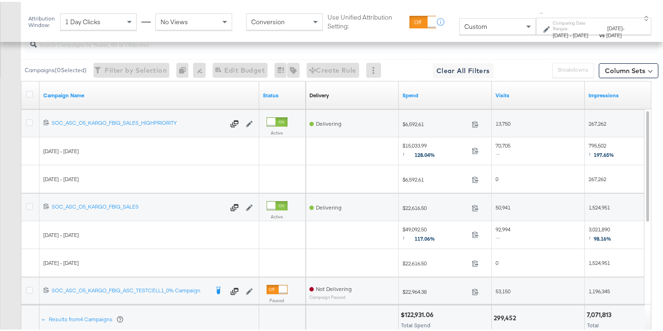
scroll to position [572, 0]
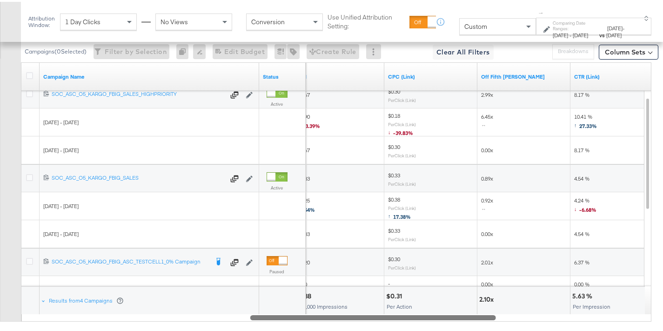
drag, startPoint x: 258, startPoint y: 321, endPoint x: 484, endPoint y: 293, distance: 227.0
click at [484, 293] on div "Campaign Name Status CPM CPC (Link) Off Fifth LC ROAS CTR (Link) 12023114092422…" at bounding box center [336, 190] width 631 height 259
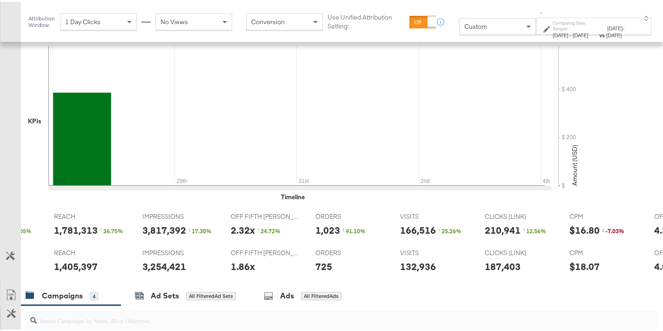
scroll to position [139, 0]
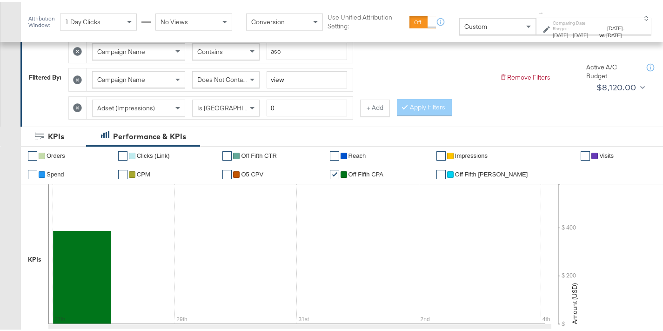
click at [381, 115] on div "Adset (Impressions) Is Greater Than 0 + Add" at bounding box center [229, 107] width 322 height 24
click at [372, 106] on button "+ Add" at bounding box center [375, 106] width 30 height 17
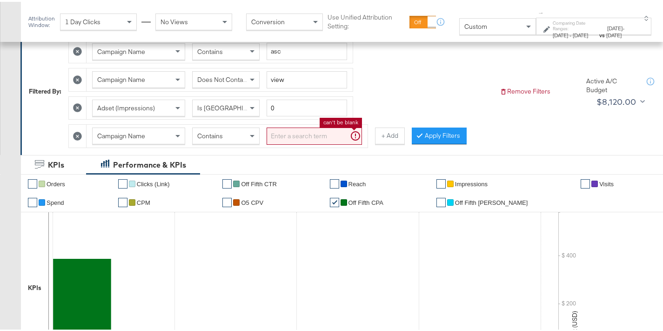
click at [289, 134] on input "search" at bounding box center [314, 134] width 95 height 17
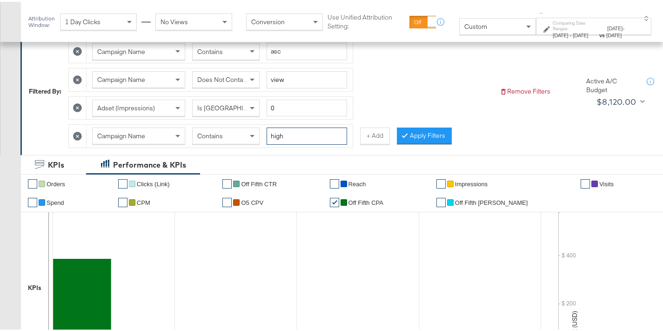
type input "high"
click at [393, 136] on div "Campaign Name Contains asc Campaign Name Does Not Contain view Adset (Impressio…" at bounding box center [280, 89] width 424 height 113
click at [404, 136] on div at bounding box center [407, 133] width 7 height 9
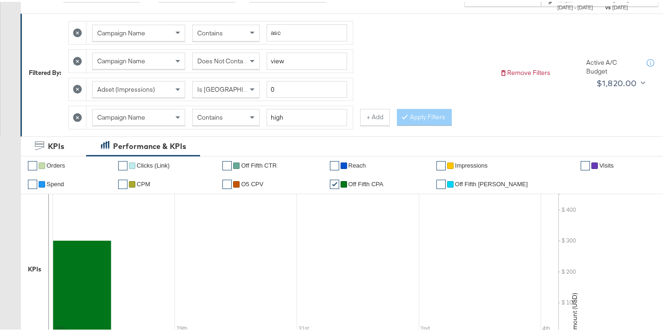
scroll to position [0, 0]
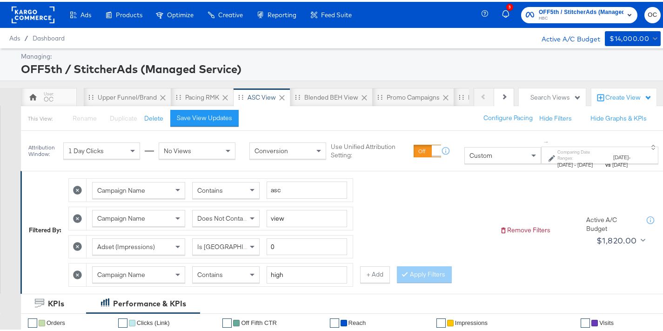
click at [236, 274] on div "Contains" at bounding box center [226, 273] width 67 height 16
click at [415, 275] on button "Apply Filters" at bounding box center [424, 272] width 55 height 17
click at [136, 96] on div "Upper Funnel/Brand" at bounding box center [127, 95] width 59 height 9
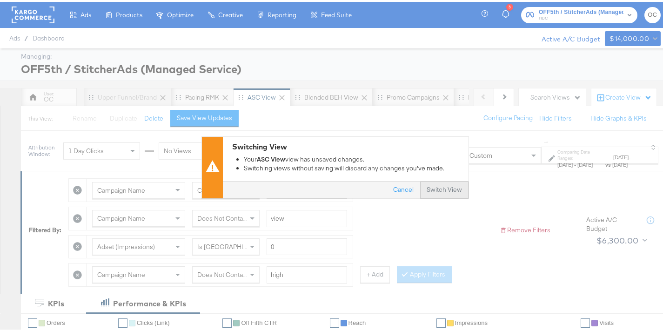
click at [442, 191] on button "Switch View" at bounding box center [444, 188] width 48 height 17
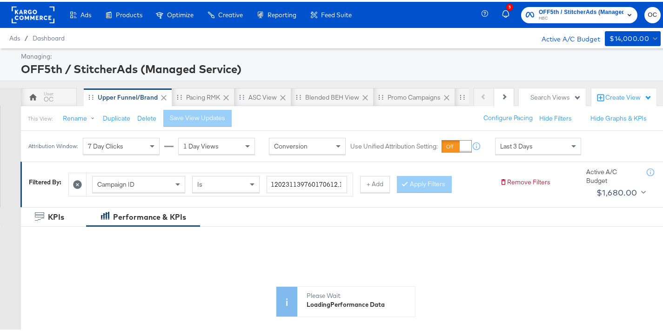
click at [508, 147] on span "Last 3 Days" at bounding box center [516, 144] width 33 height 8
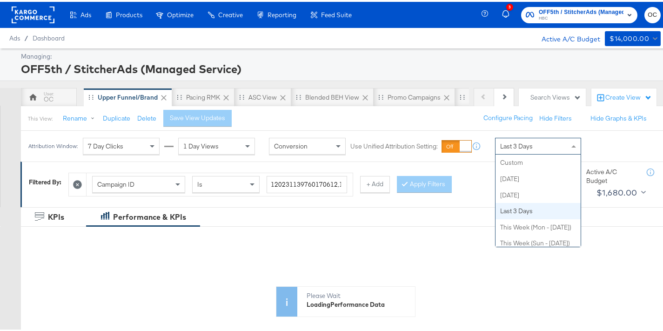
scroll to position [48, 0]
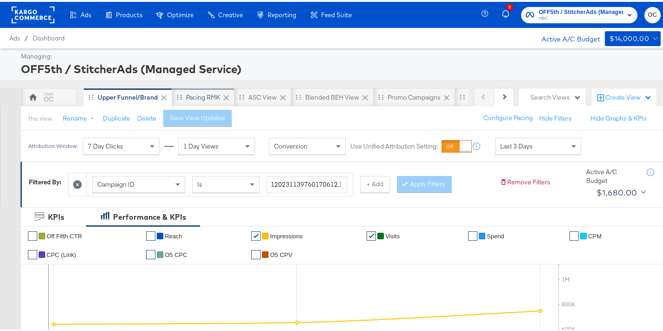
click at [204, 97] on div "Pacing RMK" at bounding box center [203, 95] width 34 height 9
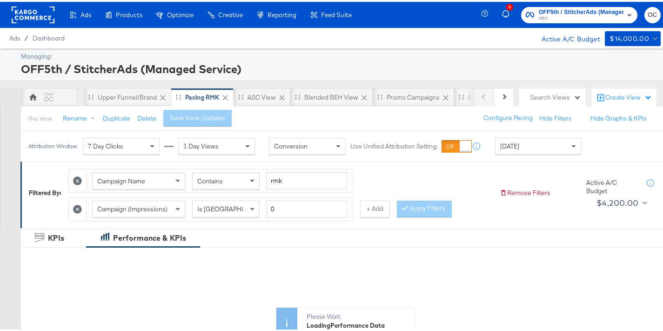
drag, startPoint x: 504, startPoint y: 147, endPoint x: 489, endPoint y: 155, distance: 17.1
click at [504, 147] on span "[DATE]" at bounding box center [509, 144] width 19 height 8
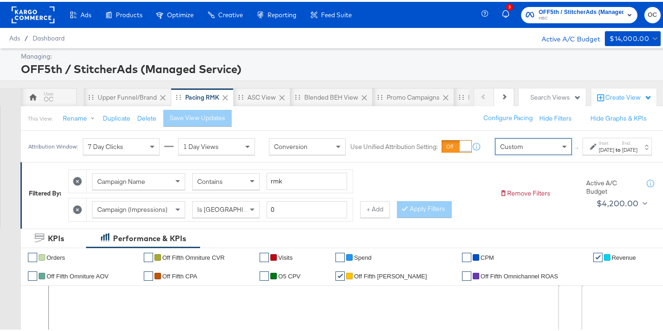
click at [599, 152] on div "[DATE]" at bounding box center [606, 147] width 15 height 7
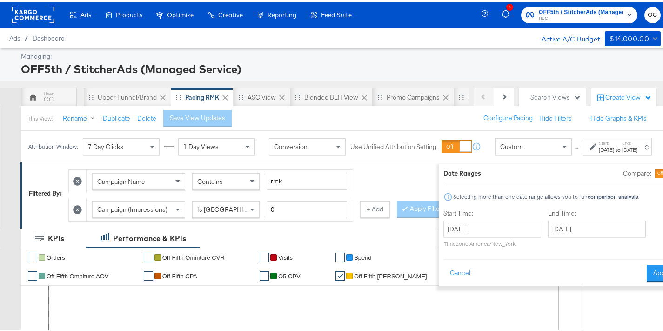
click at [668, 170] on div at bounding box center [672, 171] width 8 height 8
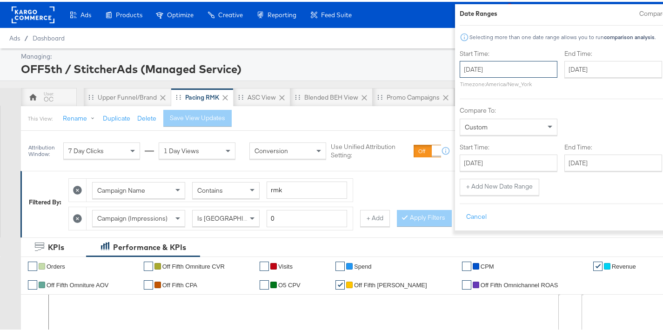
click at [460, 71] on input "[DATE]" at bounding box center [509, 67] width 98 height 17
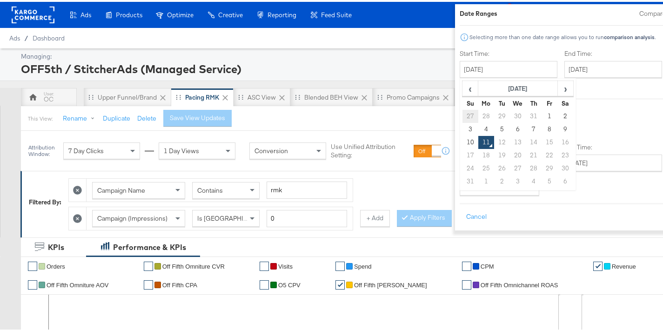
click at [462, 110] on td "27" at bounding box center [470, 114] width 16 height 13
type input "[DATE]"
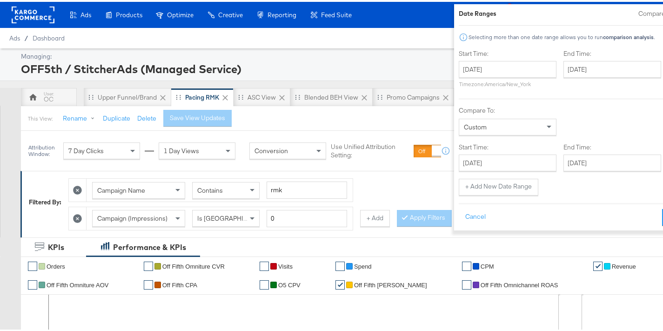
click at [564, 56] on div "End Time: August 11th 2025 ‹ August 2025 › Su Mo Tu We Th Fr Sa 27 28 29 30 31 …" at bounding box center [614, 68] width 101 height 42
click at [567, 62] on input "[DATE]" at bounding box center [613, 67] width 98 height 17
click at [662, 113] on td "2" at bounding box center [670, 114] width 16 height 13
type input "August 2nd 2025"
click at [482, 167] on input "[DATE]" at bounding box center [507, 161] width 98 height 17
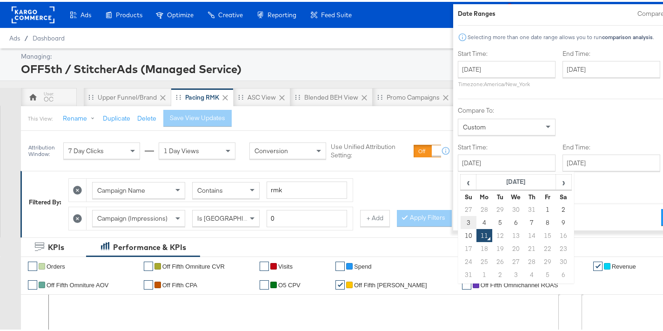
click at [460, 223] on td "3" at bounding box center [468, 220] width 16 height 13
type input "August 3rd 2025"
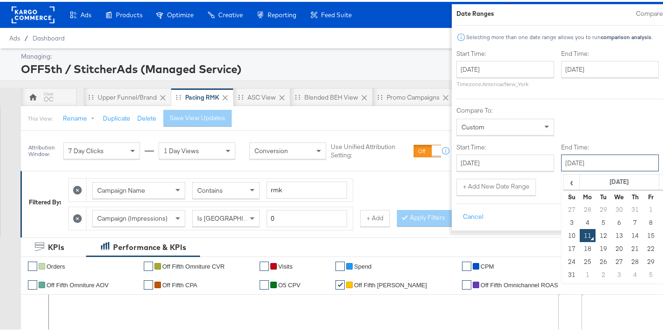
click at [561, 166] on input "[DATE]" at bounding box center [610, 161] width 98 height 17
click at [659, 218] on td "9" at bounding box center [667, 220] width 16 height 13
type input "August 9th 2025"
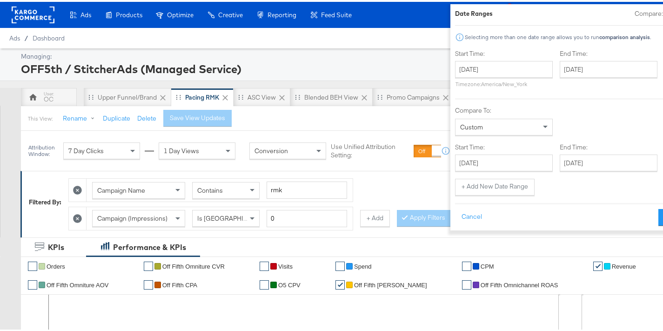
click at [659, 219] on button "Apply" at bounding box center [673, 215] width 29 height 17
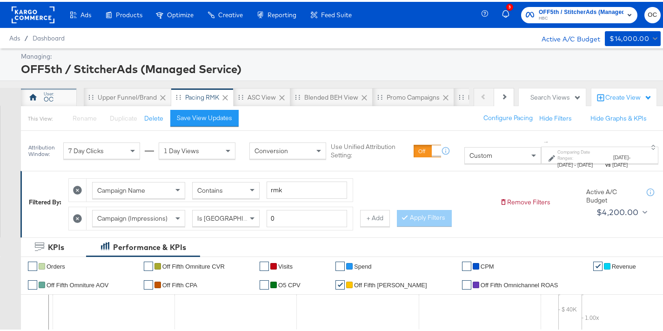
click at [50, 96] on div "OC" at bounding box center [49, 97] width 10 height 9
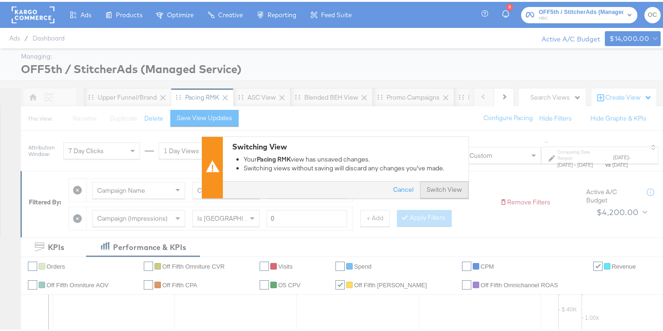
click at [445, 198] on div "Switching View Your Pacing RMK view has unsaved changes. Switching views withou…" at bounding box center [335, 165] width 670 height 331
click at [444, 192] on button "Switch View" at bounding box center [444, 188] width 48 height 17
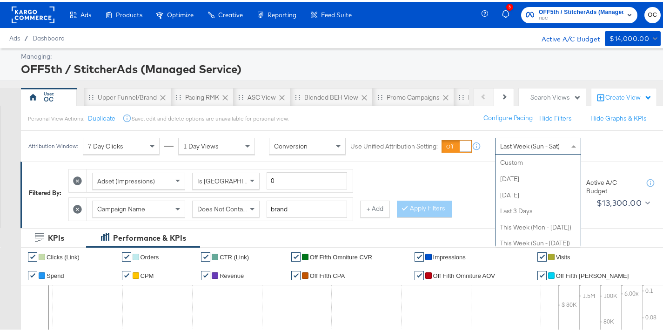
click at [520, 146] on span "Last Week (Sun - Sat)" at bounding box center [530, 144] width 60 height 8
click at [79, 208] on icon at bounding box center [77, 207] width 9 height 9
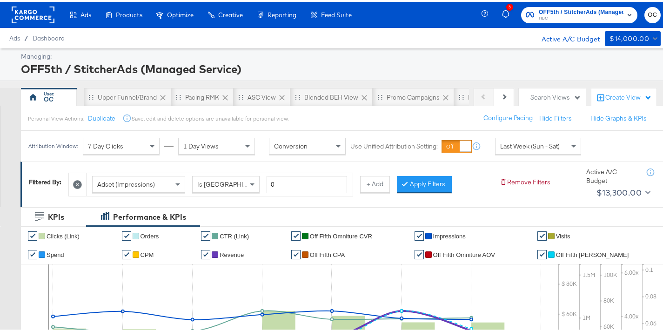
drag, startPoint x: 428, startPoint y: 187, endPoint x: 441, endPoint y: 176, distance: 17.8
click at [428, 187] on button "Apply Filters" at bounding box center [424, 182] width 55 height 17
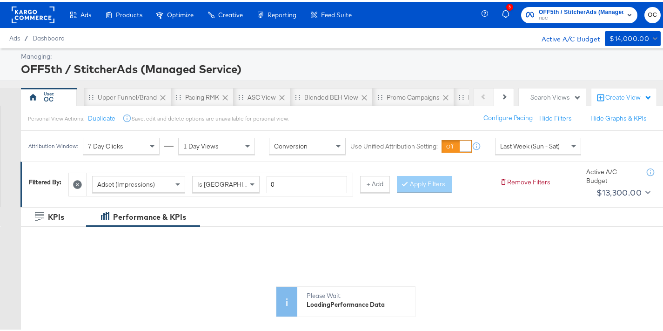
click at [502, 146] on span "Last Week (Sun - Sat)" at bounding box center [530, 144] width 60 height 8
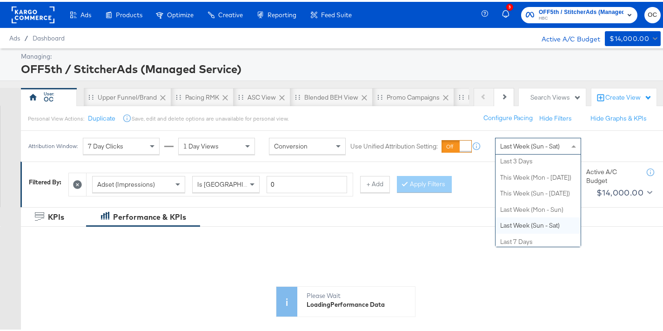
scroll to position [0, 0]
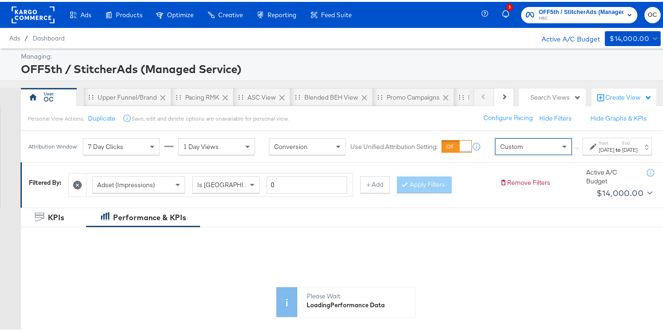
drag, startPoint x: 578, startPoint y: 157, endPoint x: 569, endPoint y: 158, distance: 9.4
click at [599, 152] on div "[DATE]" at bounding box center [606, 147] width 15 height 7
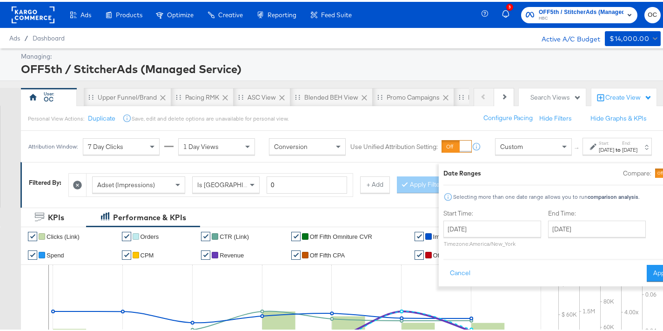
click at [656, 169] on div at bounding box center [666, 171] width 21 height 9
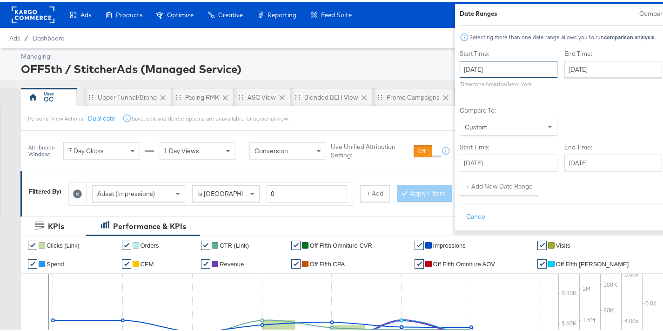
click at [479, 69] on input "[DATE]" at bounding box center [509, 67] width 98 height 17
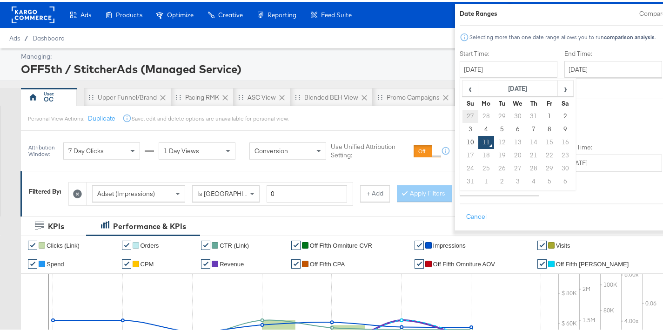
click at [462, 115] on td "27" at bounding box center [470, 114] width 16 height 13
type input "[DATE]"
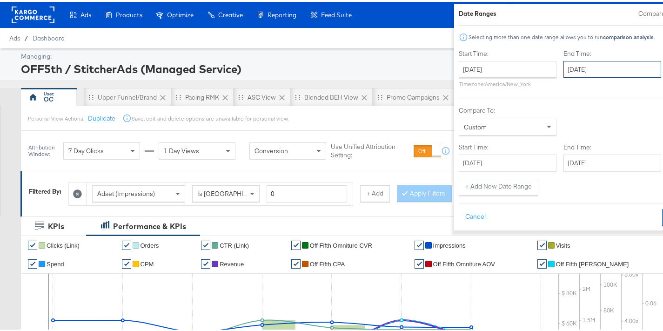
click at [564, 66] on input "[DATE]" at bounding box center [613, 67] width 98 height 17
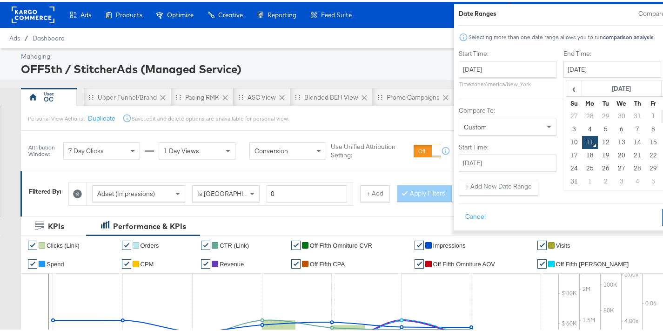
click at [662, 111] on td "2" at bounding box center [670, 114] width 16 height 13
type input "August 2nd 2025"
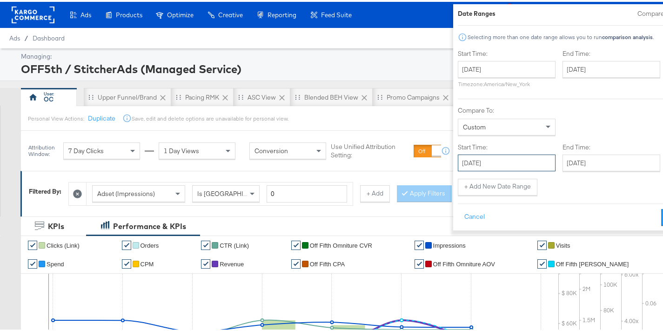
click at [465, 158] on input "[DATE]" at bounding box center [507, 161] width 98 height 17
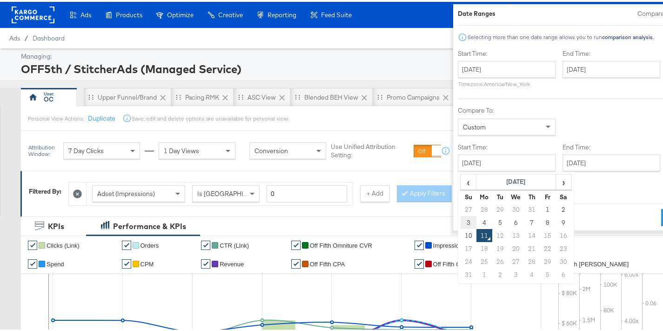
click at [460, 216] on td "3" at bounding box center [468, 220] width 16 height 13
type input "August 3rd 2025"
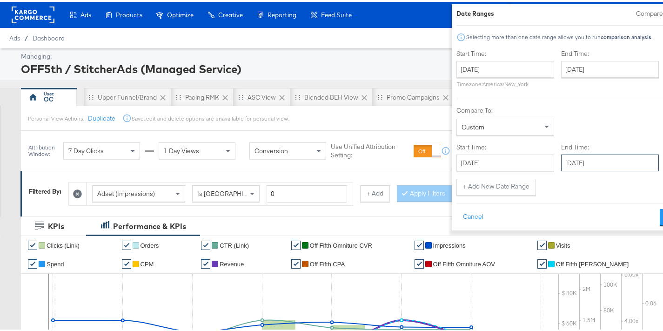
click at [567, 158] on input "[DATE]" at bounding box center [610, 161] width 98 height 17
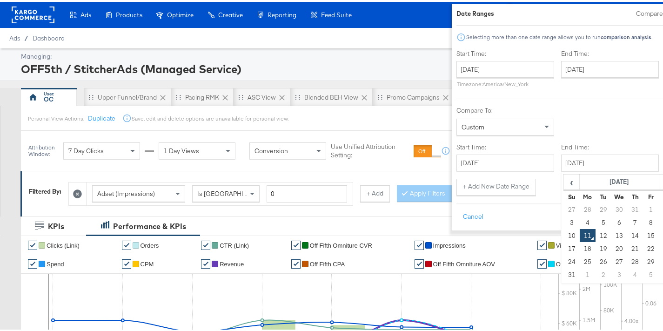
click at [659, 212] on td "2" at bounding box center [667, 207] width 16 height 13
click at [659, 215] on td "9" at bounding box center [667, 220] width 16 height 13
type input "August 9th 2025"
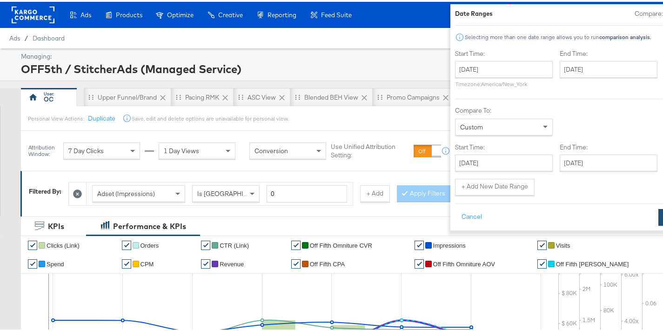
click at [659, 215] on button "Apply" at bounding box center [673, 215] width 29 height 17
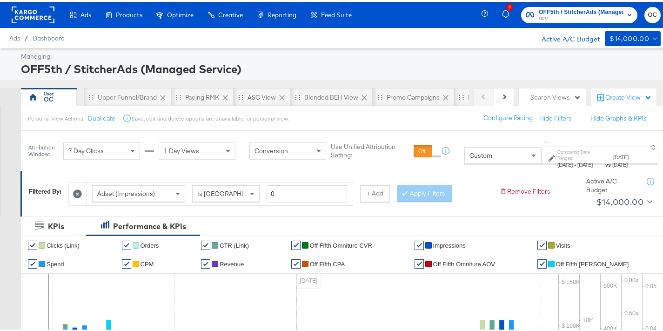
click at [470, 156] on span "Custom" at bounding box center [481, 153] width 23 height 8
click at [549, 156] on icon at bounding box center [552, 156] width 7 height 7
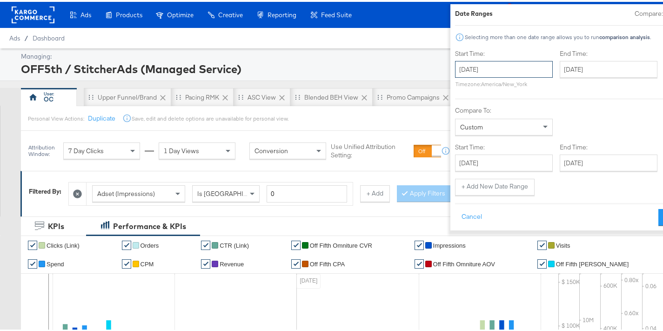
click at [464, 70] on input "[DATE]" at bounding box center [504, 67] width 98 height 17
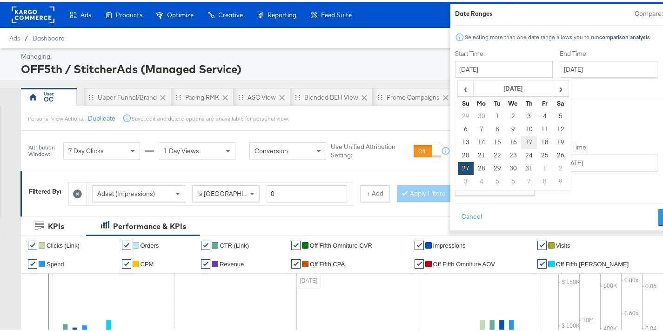
click at [521, 139] on td "17" at bounding box center [529, 140] width 16 height 13
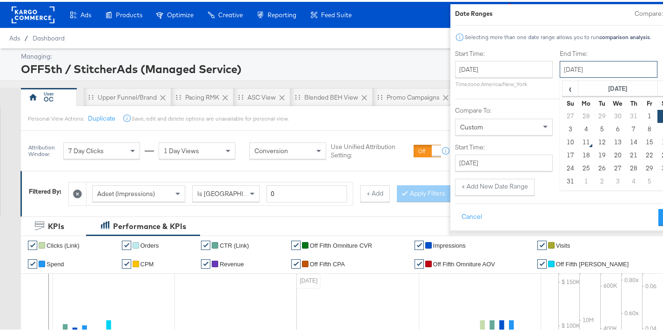
click at [560, 66] on input "August 2nd 2025" at bounding box center [609, 67] width 98 height 17
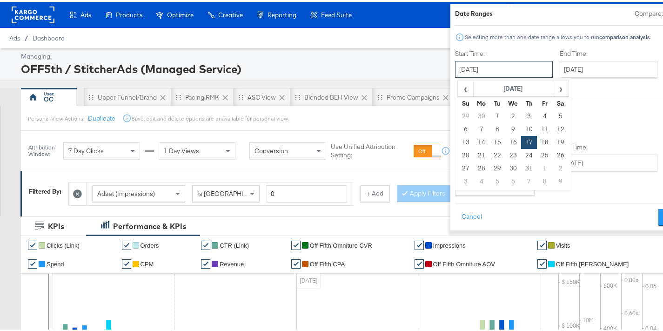
click at [492, 75] on input "July 17th 2025" at bounding box center [504, 67] width 98 height 17
click at [554, 93] on span "›" at bounding box center [561, 87] width 14 height 14
click at [521, 125] on td "7" at bounding box center [529, 127] width 16 height 13
type input "August 7th 2025"
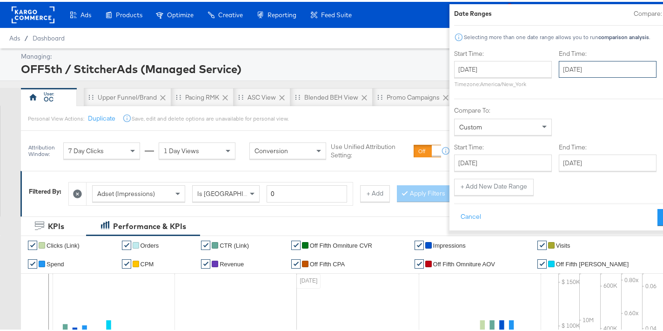
click at [572, 66] on input "August 7th 2025" at bounding box center [608, 67] width 98 height 17
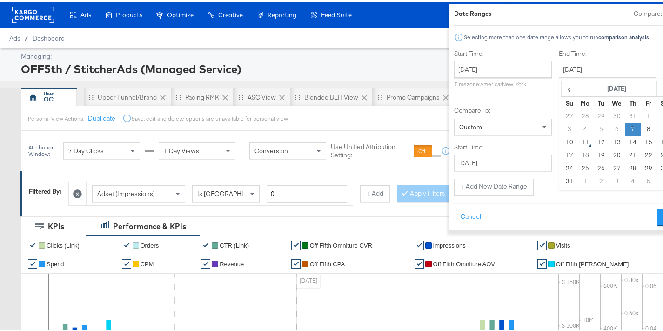
click at [625, 127] on td "7" at bounding box center [633, 127] width 16 height 13
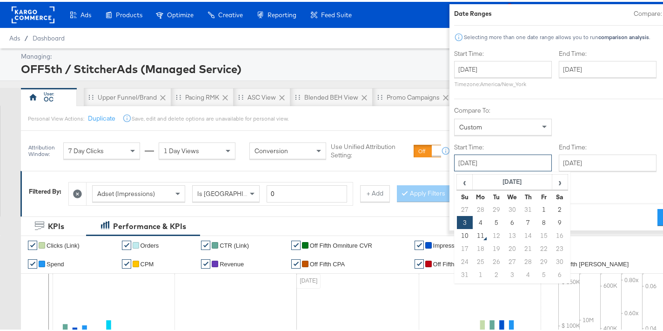
click at [483, 159] on input "August 3rd 2025" at bounding box center [503, 161] width 98 height 17
click at [536, 219] on td "8" at bounding box center [544, 220] width 16 height 13
type input "August 8th 2025"
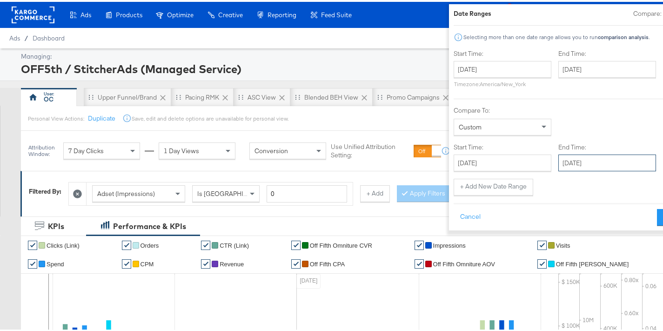
click at [566, 167] on input "August 9th 2025" at bounding box center [608, 161] width 98 height 17
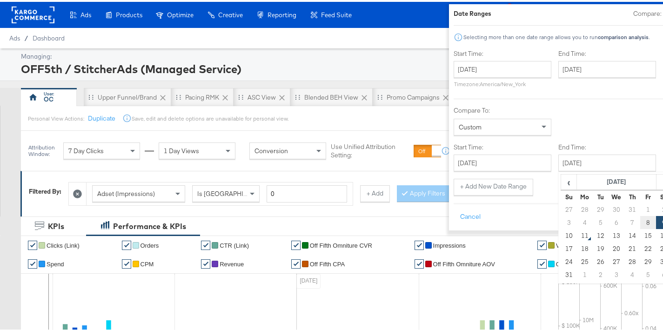
click at [641, 217] on td "8" at bounding box center [649, 220] width 16 height 13
type input "August 8th 2025"
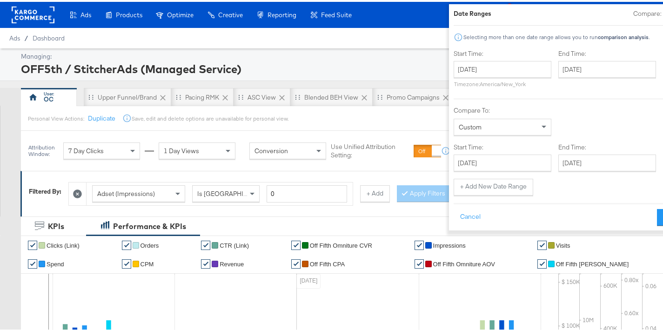
click at [454, 192] on button "+ Add New Date Range" at bounding box center [494, 185] width 80 height 17
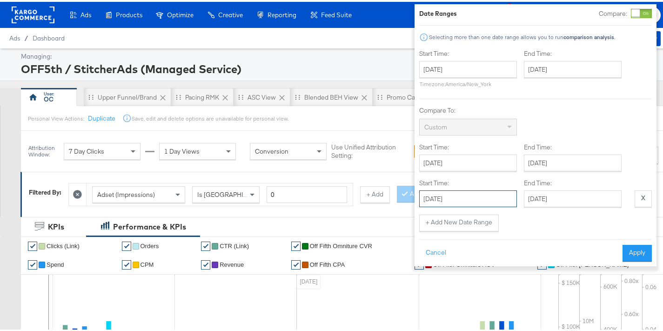
click at [468, 195] on input "August 7th 2025" at bounding box center [468, 197] width 98 height 17
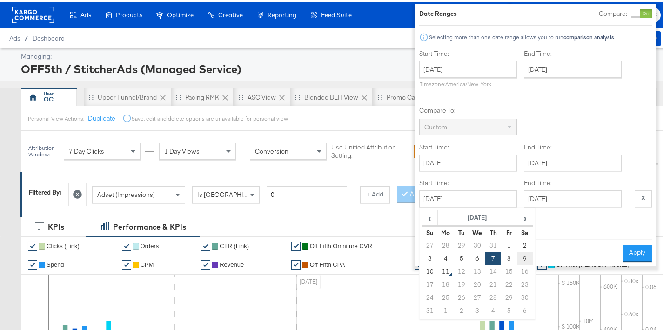
click at [517, 255] on td "9" at bounding box center [525, 256] width 16 height 13
type input "August 9th 2025"
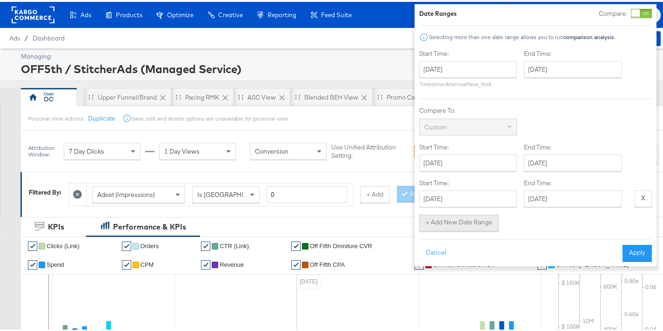
click at [440, 225] on button "+ Add New Date Range" at bounding box center [459, 221] width 80 height 17
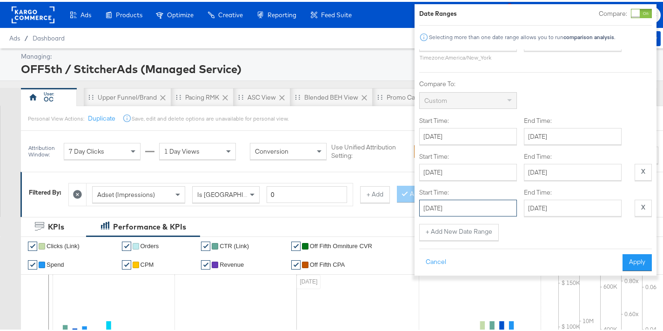
drag, startPoint x: 467, startPoint y: 205, endPoint x: 474, endPoint y: 207, distance: 7.8
click at [467, 205] on input "August 7th 2025" at bounding box center [468, 206] width 98 height 17
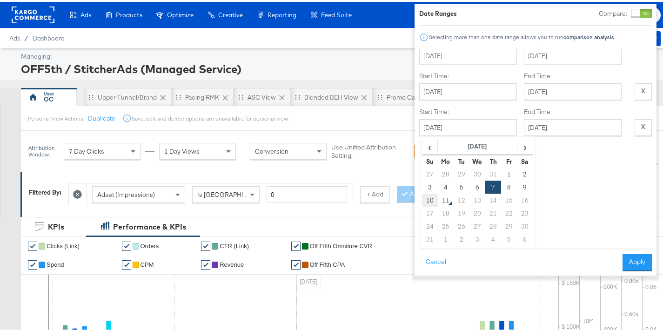
click at [427, 192] on td "10" at bounding box center [430, 198] width 16 height 13
type input "[DATE]"
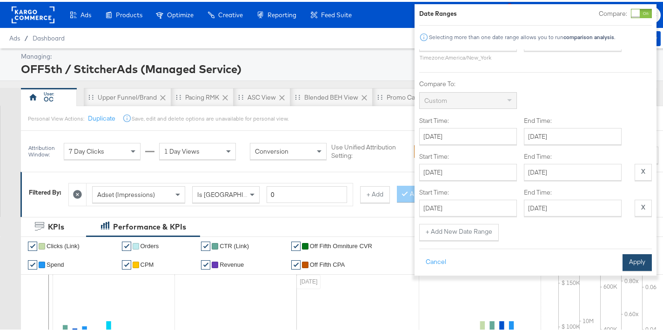
click at [634, 254] on button "Apply" at bounding box center [637, 260] width 29 height 17
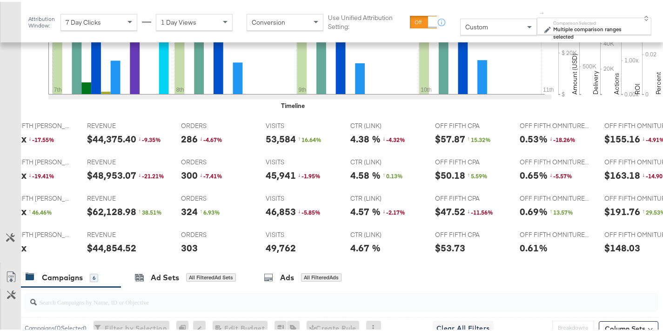
scroll to position [3, 0]
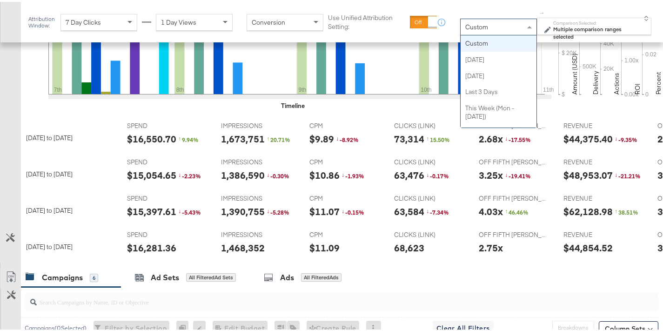
click at [516, 29] on div "Custom" at bounding box center [499, 25] width 76 height 16
click at [558, 32] on strong "Multiple comparison ranges selected" at bounding box center [588, 31] width 68 height 14
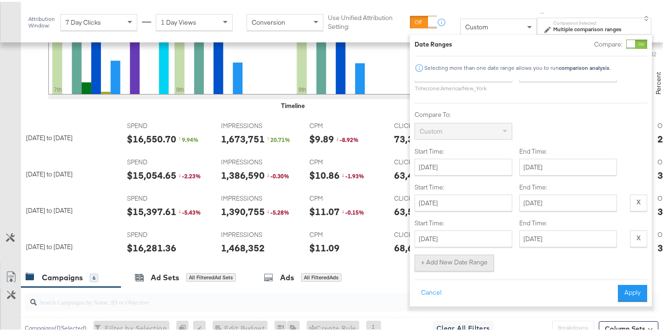
click at [464, 253] on button "+ Add New Date Range" at bounding box center [455, 261] width 80 height 17
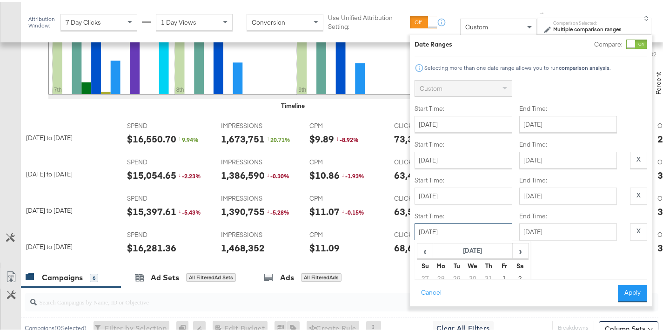
click at [472, 231] on input "August 7th 2025" at bounding box center [464, 230] width 98 height 17
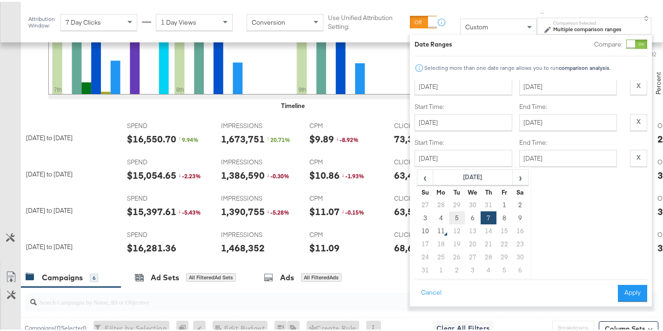
click at [455, 210] on td "5" at bounding box center [457, 216] width 16 height 13
type input "August 5th 2025"
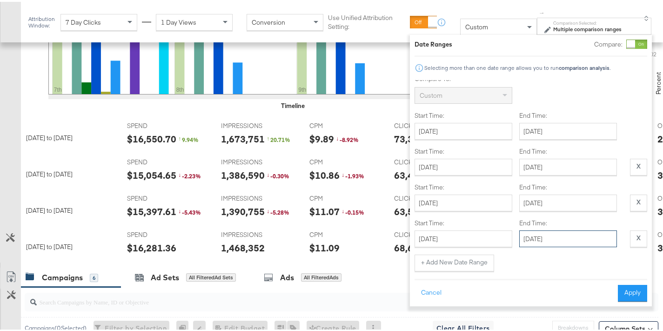
click at [566, 229] on div "August 7th 2025 ‹ August 2025 › Su Mo Tu We Th Fr Sa 27 28 29 30 31 1 2 3 4 5 6…" at bounding box center [569, 237] width 98 height 17
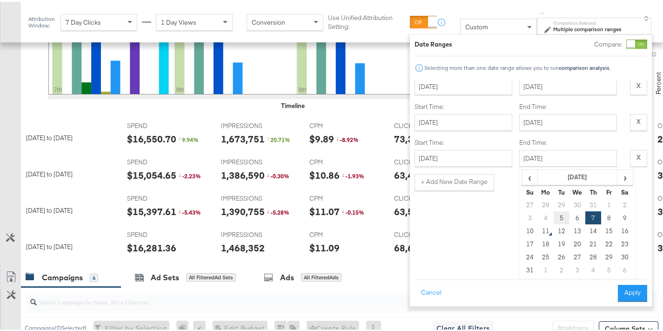
click at [563, 210] on td "5" at bounding box center [562, 216] width 16 height 13
type input "August 5th 2025"
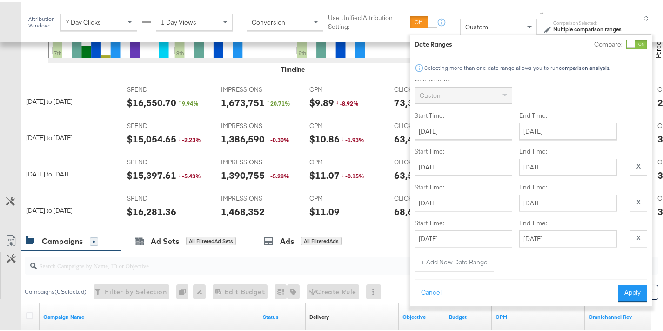
scroll to position [392, 0]
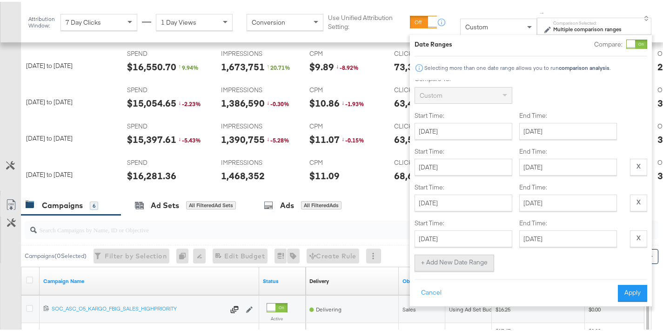
click at [472, 245] on div "Start Time: August 7th 2025 ‹ August 2025 › Su Mo Tu We Th Fr Sa 27 28 29 30 31…" at bounding box center [531, 177] width 233 height 199
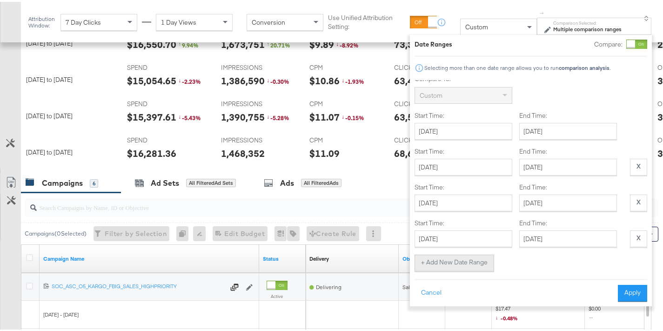
click at [479, 253] on button "+ Add New Date Range" at bounding box center [455, 261] width 80 height 17
click at [485, 230] on input "August 7th 2025" at bounding box center [464, 237] width 98 height 17
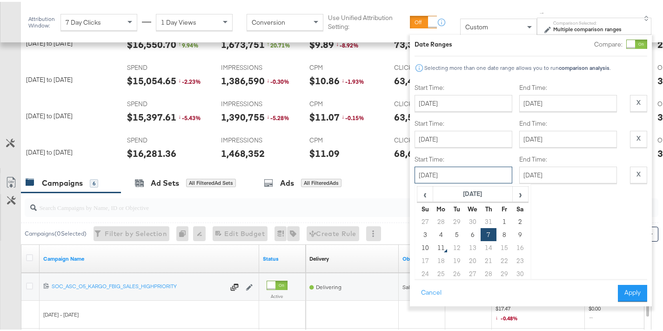
scroll to position [186, 0]
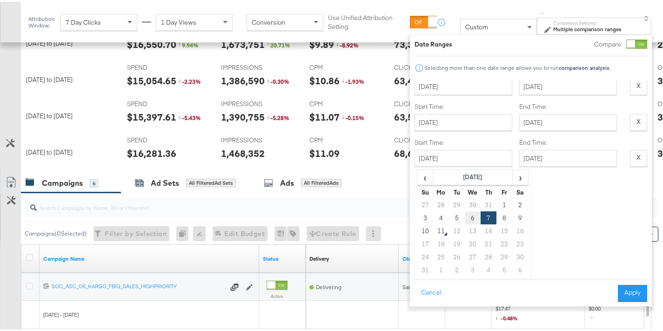
click at [475, 210] on td "6" at bounding box center [473, 216] width 16 height 13
type input "August 6th 2025"
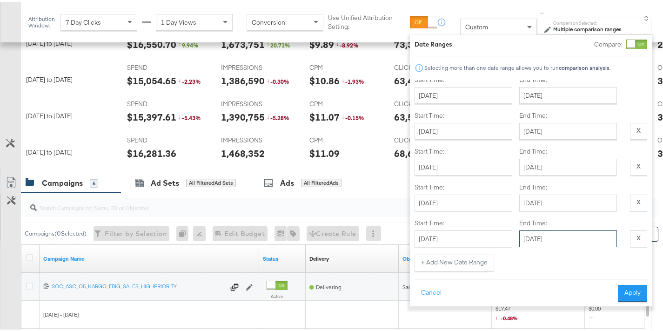
click at [564, 230] on div "August 7th 2025 ‹ August 2025 › Su Mo Tu We Th Fr Sa 27 28 29 30 31 1 2 3 4 5 6…" at bounding box center [569, 237] width 98 height 17
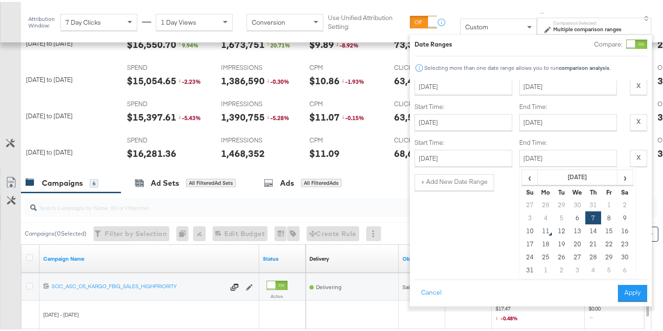
click at [581, 211] on td "6" at bounding box center [578, 216] width 16 height 13
type input "August 6th 2025"
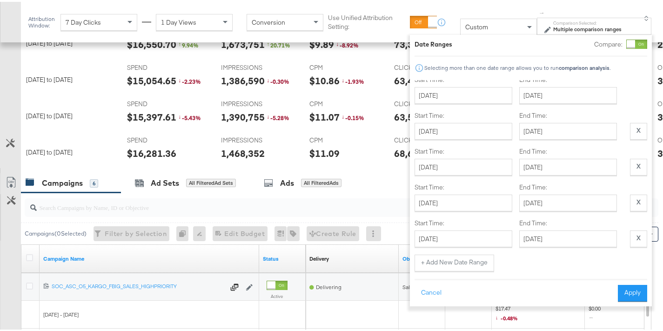
scroll to position [105, 0]
click at [620, 284] on button "Apply" at bounding box center [632, 291] width 29 height 17
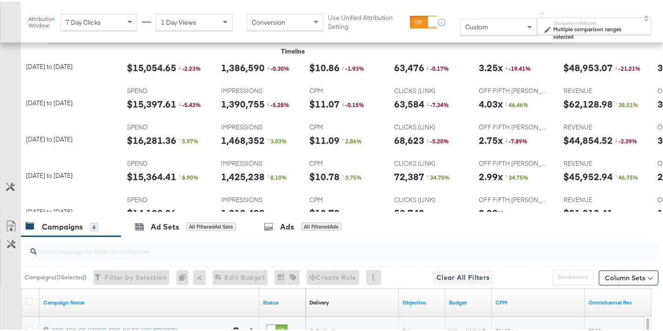
scroll to position [55, 0]
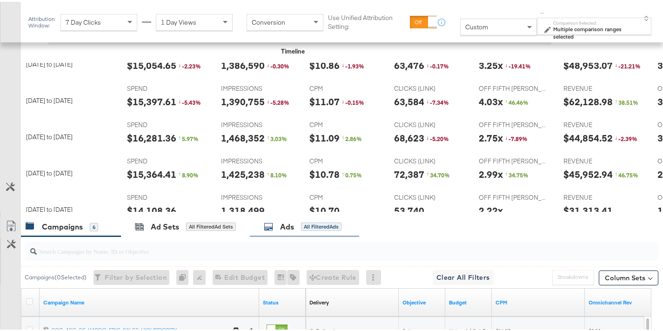
click at [312, 228] on div "All Filtered Ads" at bounding box center [321, 225] width 41 height 8
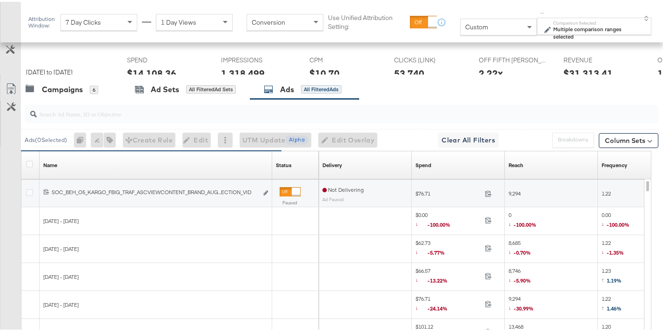
scroll to position [502, 0]
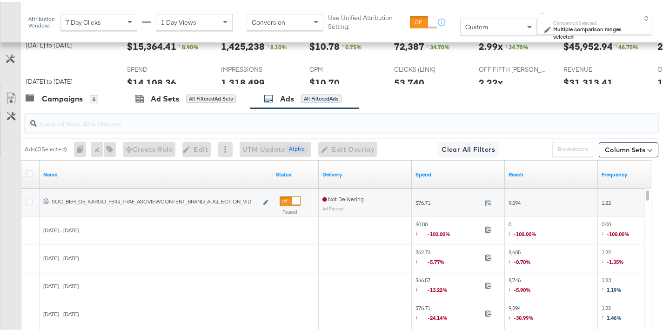
click at [186, 120] on input "search" at bounding box center [320, 117] width 566 height 18
type input "h"
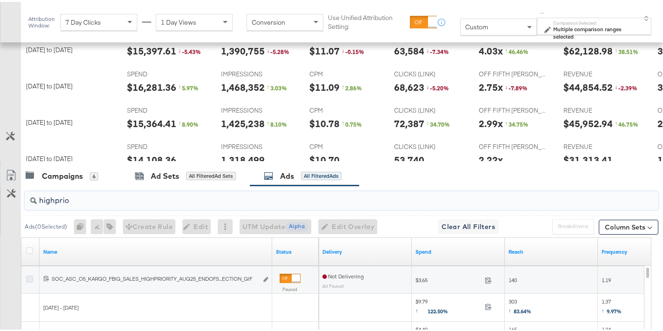
type input "highprio"
click at [27, 277] on icon at bounding box center [29, 277] width 7 height 7
click at [0, 0] on input "checkbox" at bounding box center [0, 0] width 0 height 0
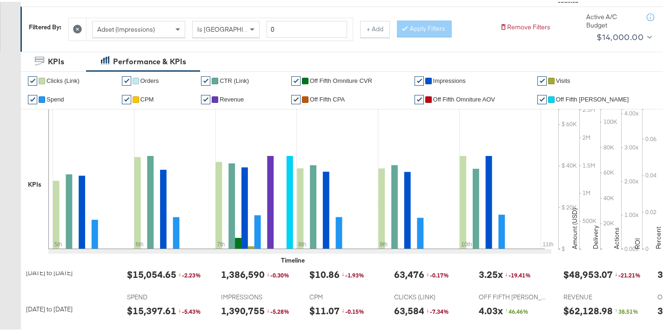
scroll to position [0, 0]
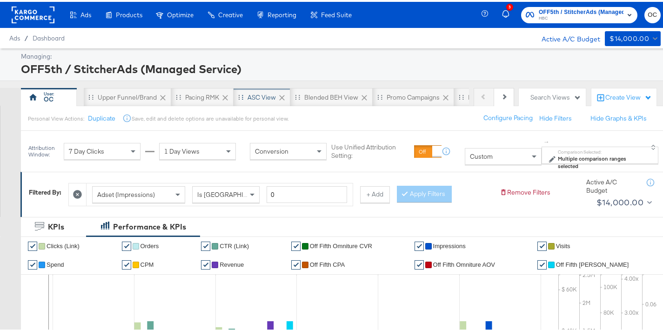
click at [261, 100] on div "ASC View" at bounding box center [262, 95] width 57 height 19
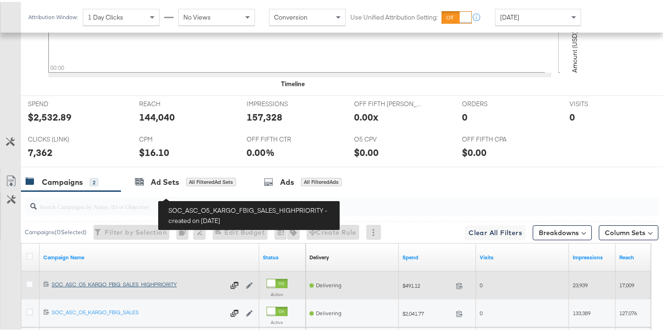
scroll to position [472, 0]
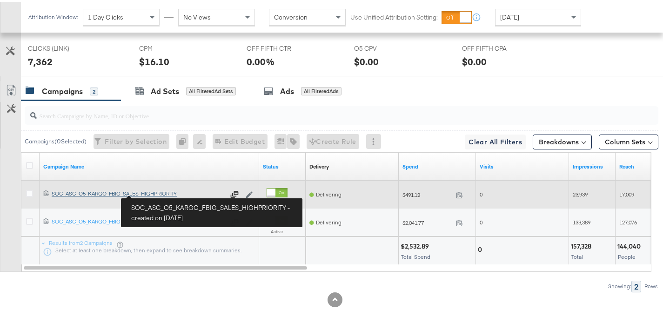
click at [156, 192] on div "SOC_ASC_O5_KARGO_FBIG_SALES_HIGHPRIORITY SOC_ASC_O5_KARGO_FBIG_SALES_HIGHPRIORI…" at bounding box center [138, 191] width 173 height 7
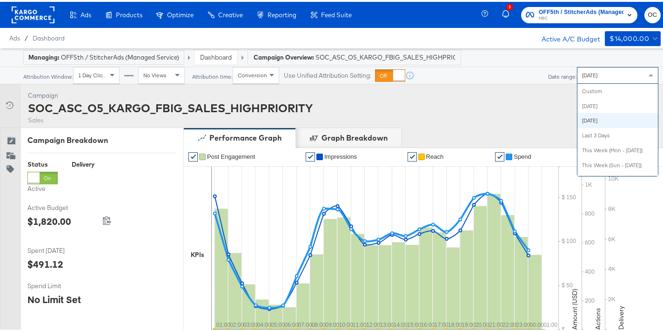
click at [606, 78] on div "[DATE]" at bounding box center [618, 74] width 81 height 16
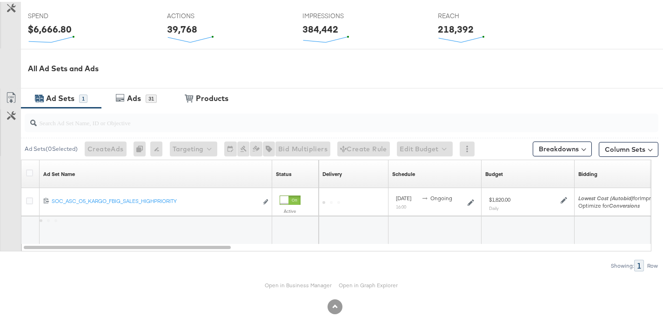
scroll to position [380, 0]
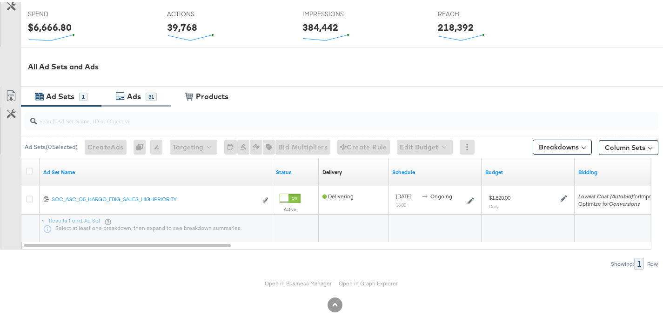
click at [141, 100] on div "Ads 31" at bounding box center [135, 95] width 69 height 20
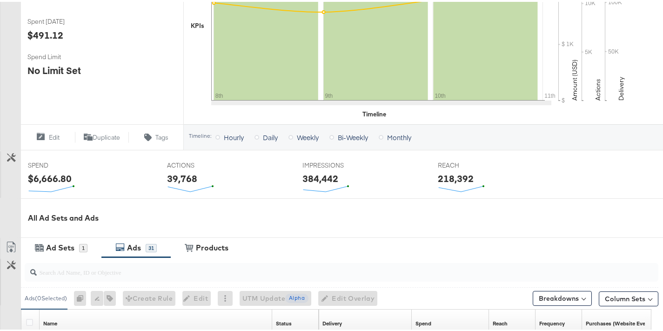
scroll to position [0, 0]
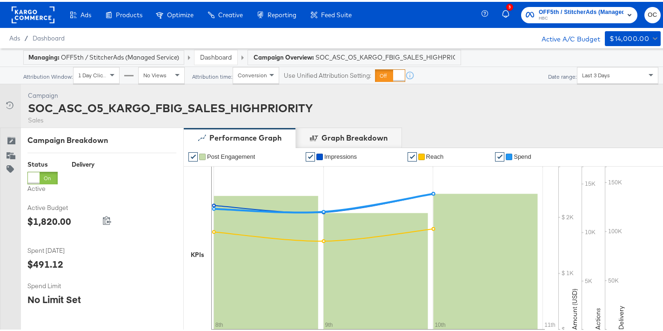
click at [587, 76] on span "Last 3 Days" at bounding box center [596, 73] width 28 height 7
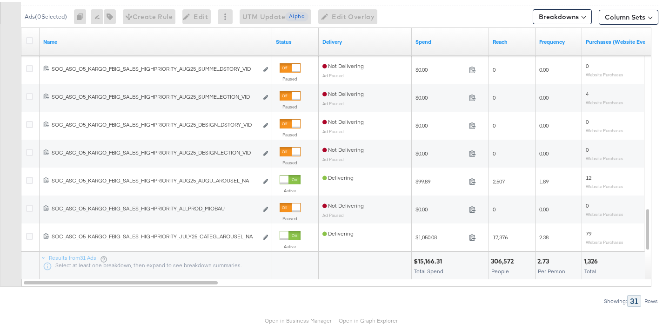
scroll to position [548, 0]
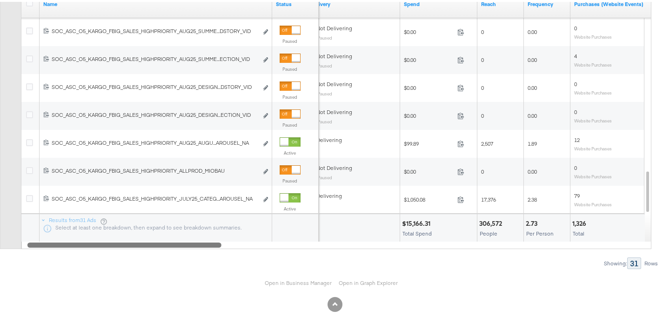
drag, startPoint x: 200, startPoint y: 242, endPoint x: 203, endPoint y: 247, distance: 6.0
click at [203, 247] on div "Ads ( 0 Selected) 0 Rename 0 ads Tags for 0 campaigns Create Rule Edit 0 ads Ed…" at bounding box center [329, 101] width 659 height 331
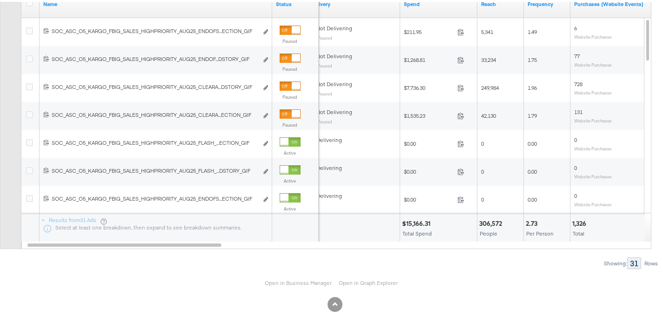
scroll to position [494, 0]
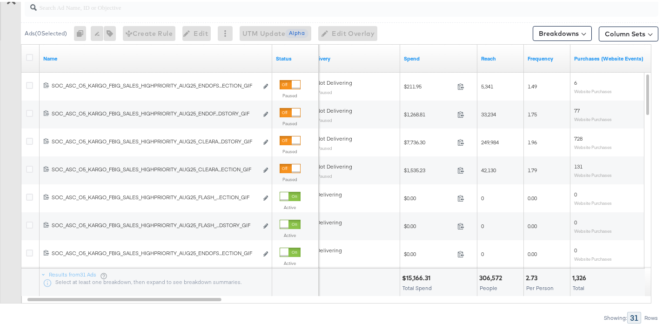
click at [138, 10] on input "search" at bounding box center [320, 2] width 566 height 18
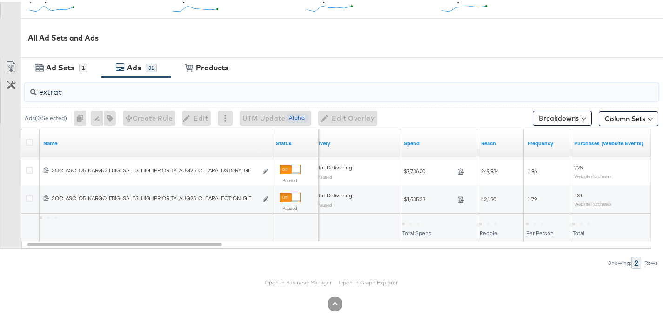
scroll to position [409, 0]
drag, startPoint x: 271, startPoint y: 135, endPoint x: 366, endPoint y: 149, distance: 96.1
click at [21, 128] on div "Name Status Delivery Spend Reach Frequency Purchases (Website Events)" at bounding box center [21, 128] width 0 height 0
click at [137, 93] on input "extrac" at bounding box center [320, 87] width 566 height 18
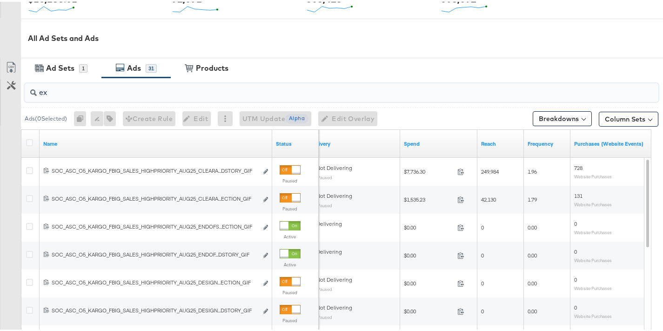
type input "e"
type input "endof"
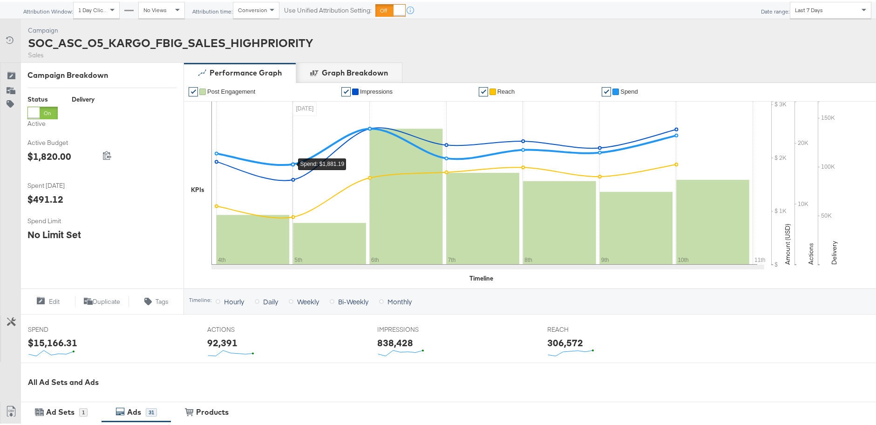
scroll to position [0, 0]
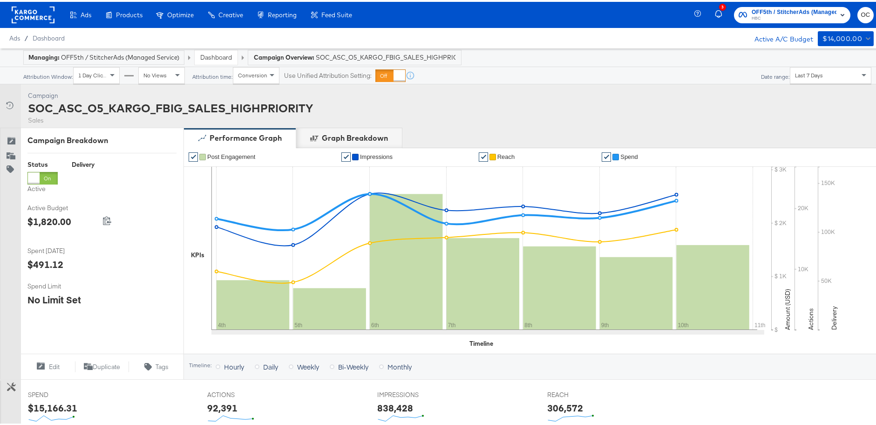
click at [213, 58] on link "Dashboard" at bounding box center [216, 55] width 32 height 8
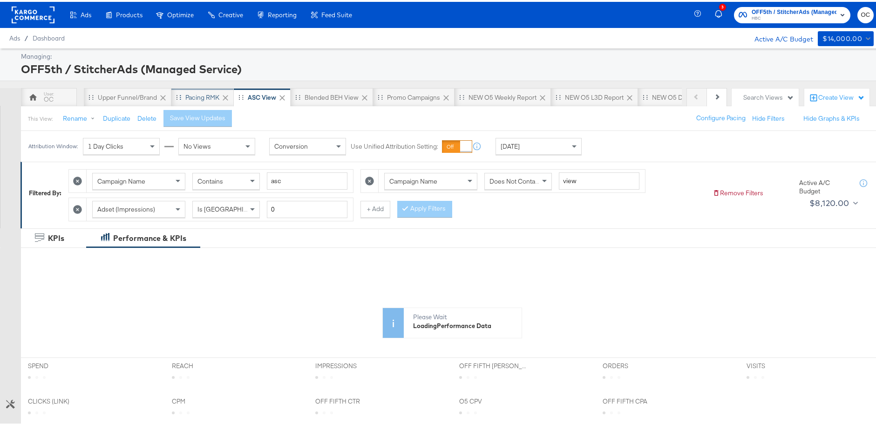
click at [189, 102] on div "Pacing RMK" at bounding box center [202, 95] width 62 height 19
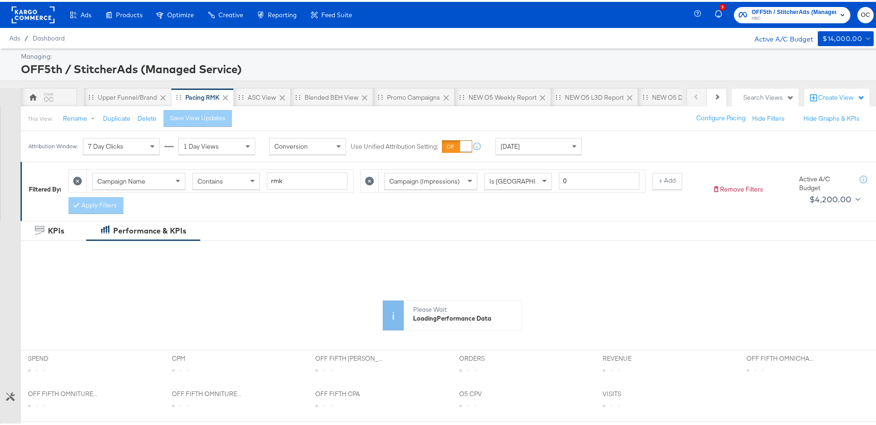
click at [541, 153] on div "[DATE]" at bounding box center [538, 144] width 86 height 17
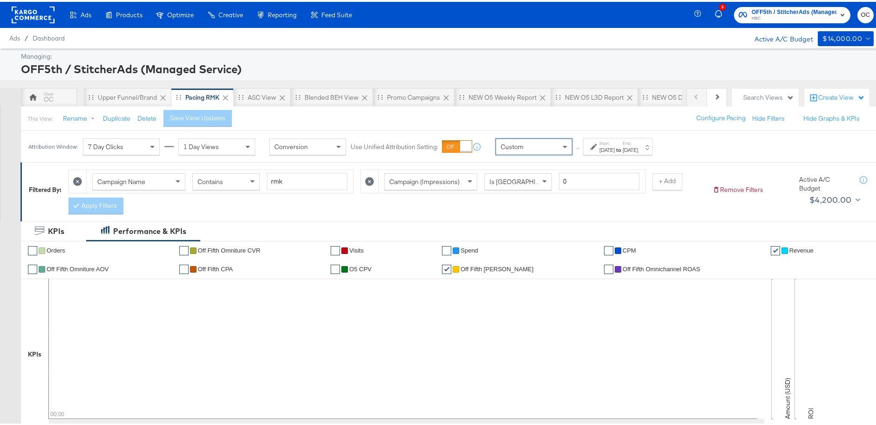
click at [626, 152] on div "Start: [DATE] to End: [DATE]" at bounding box center [617, 144] width 69 height 17
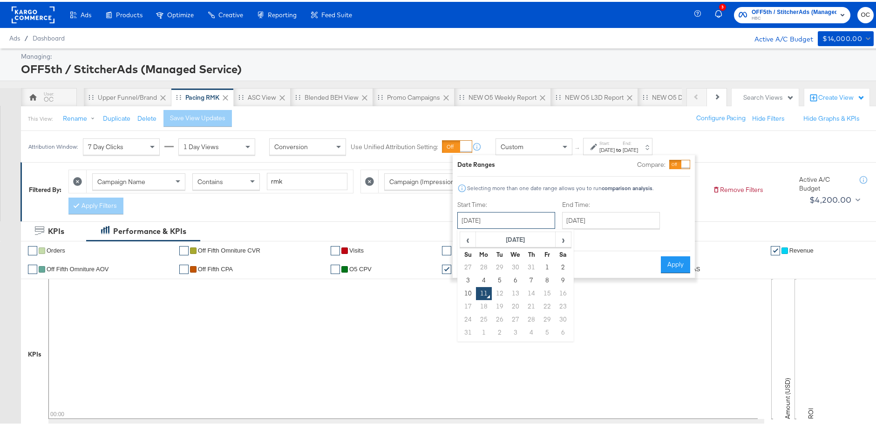
click at [531, 215] on input "[DATE]" at bounding box center [506, 218] width 98 height 17
click at [467, 262] on td "27" at bounding box center [468, 265] width 16 height 13
type input "[DATE]"
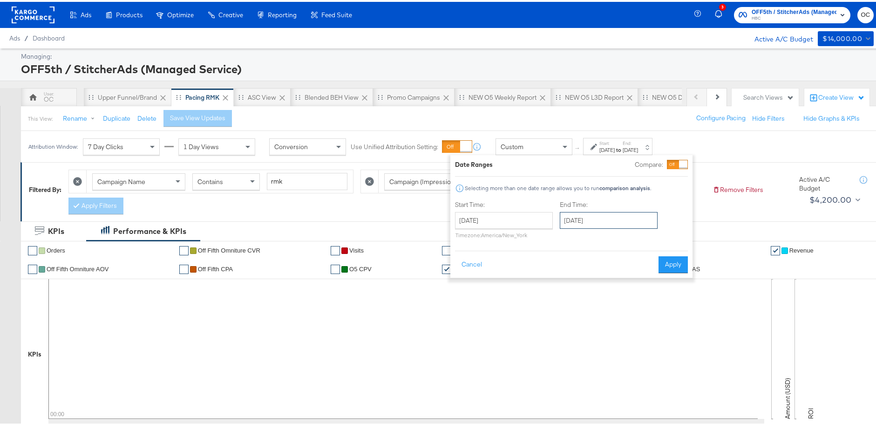
click at [613, 217] on input "[DATE]" at bounding box center [609, 218] width 98 height 17
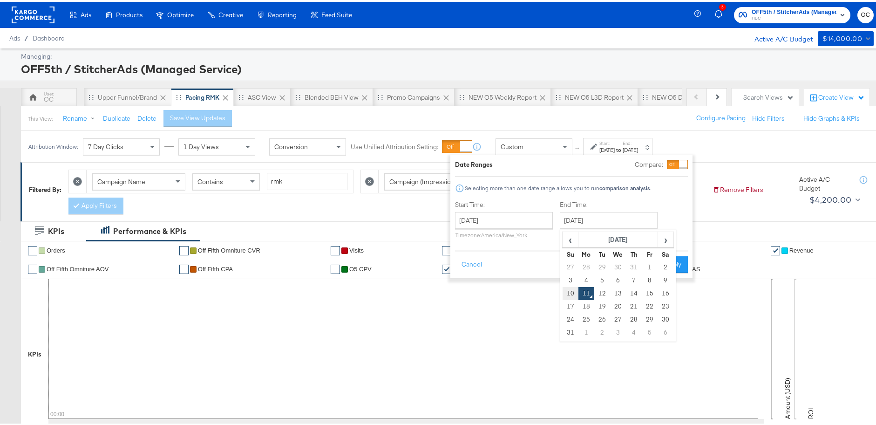
click at [569, 290] on td "10" at bounding box center [570, 291] width 16 height 13
type input "[DATE]"
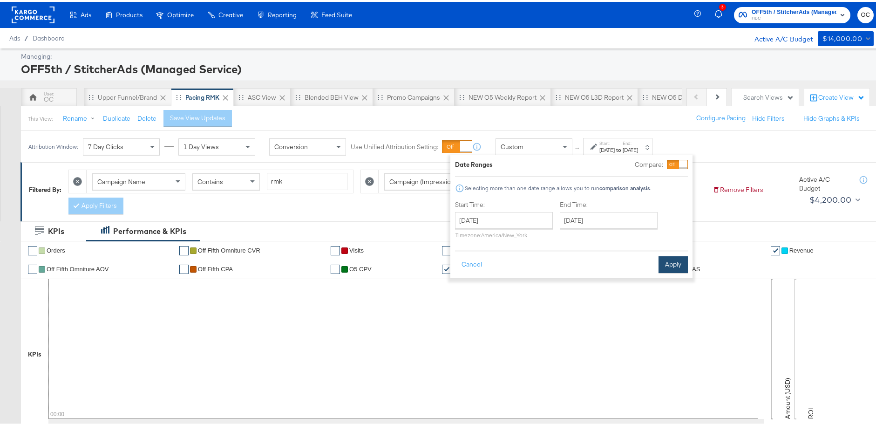
click at [663, 265] on button "Apply" at bounding box center [672, 262] width 29 height 17
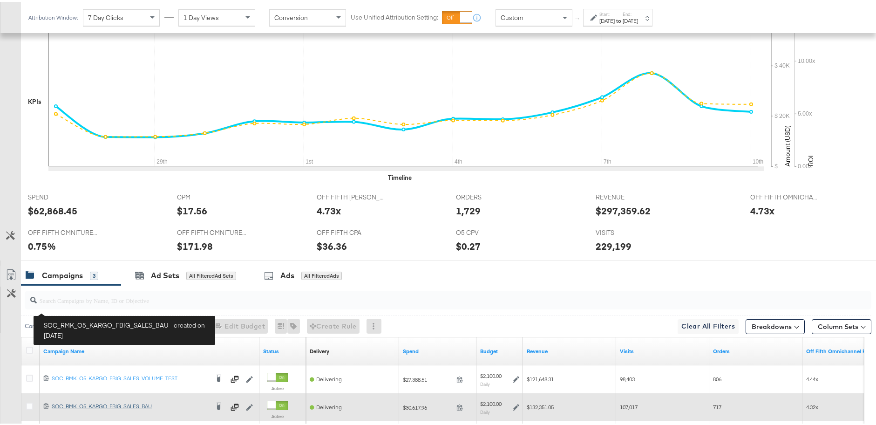
scroll to position [343, 0]
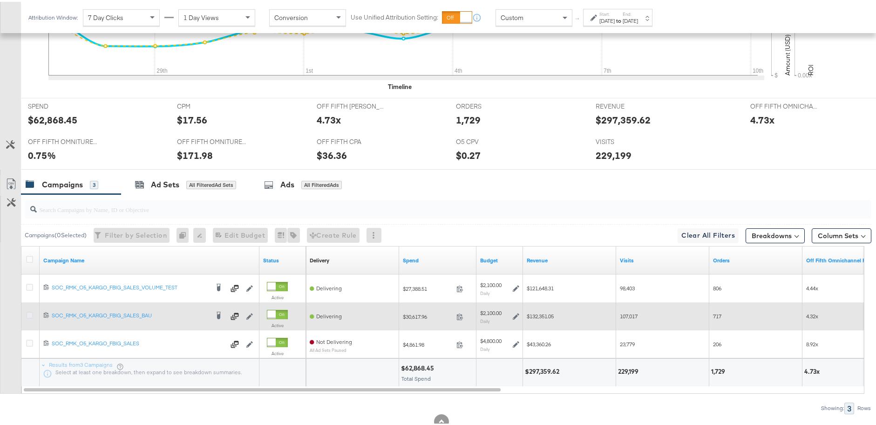
click at [29, 311] on icon at bounding box center [29, 313] width 7 height 7
click at [0, 0] on input "checkbox" at bounding box center [0, 0] width 0 height 0
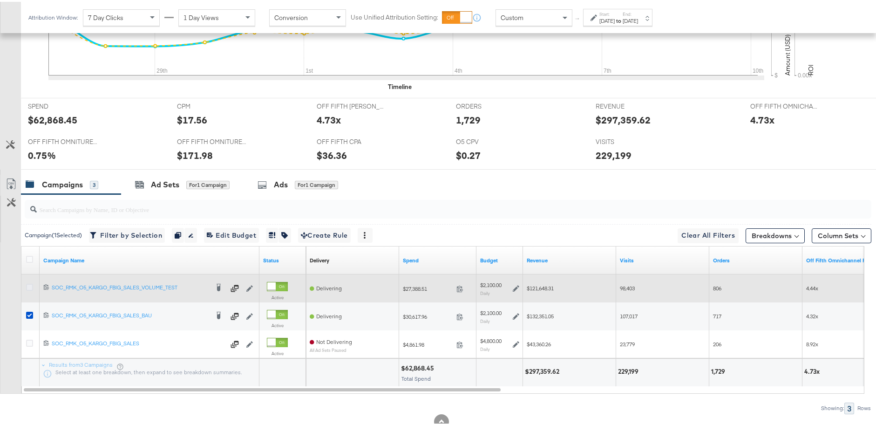
click at [29, 286] on icon at bounding box center [29, 285] width 7 height 7
click at [0, 0] on input "checkbox" at bounding box center [0, 0] width 0 height 0
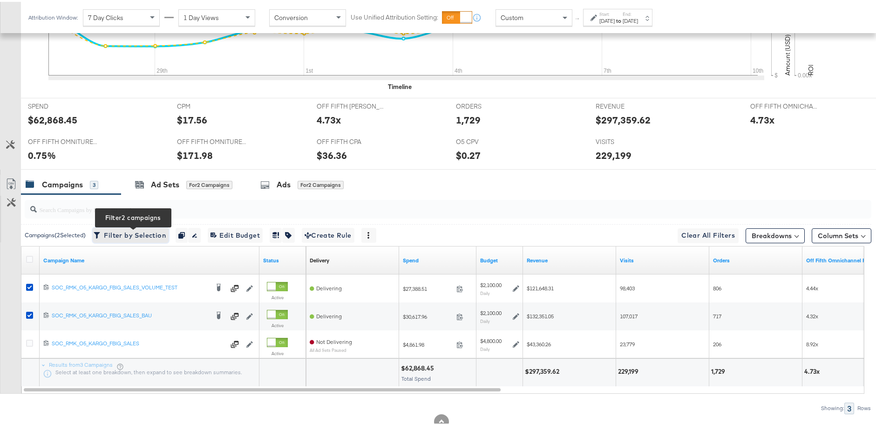
click at [119, 234] on span "Filter by Selection Filter 2 campaigns" at bounding box center [130, 234] width 70 height 12
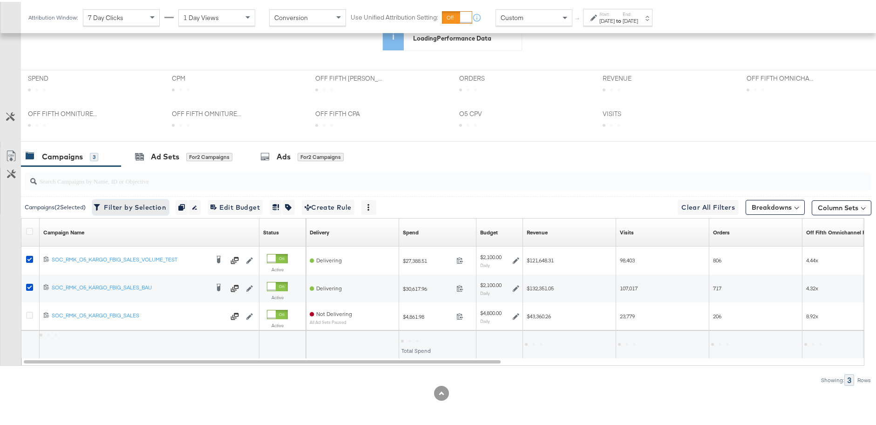
scroll to position [239, 0]
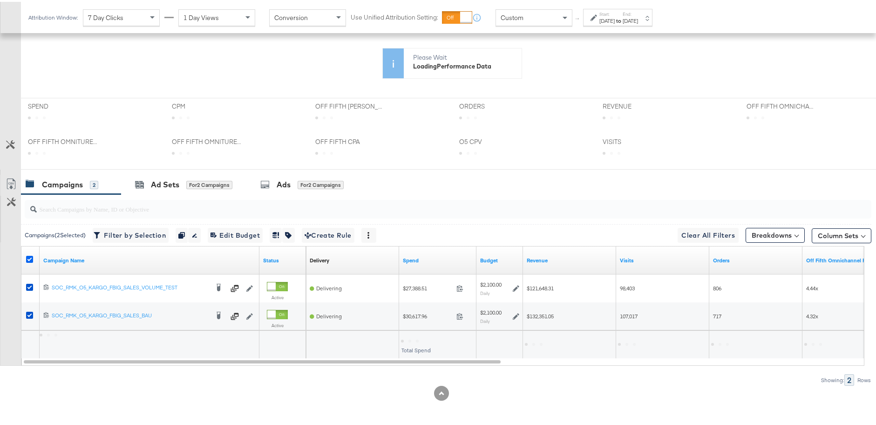
click at [29, 256] on icon at bounding box center [29, 257] width 7 height 7
click at [0, 0] on input "checkbox" at bounding box center [0, 0] width 0 height 0
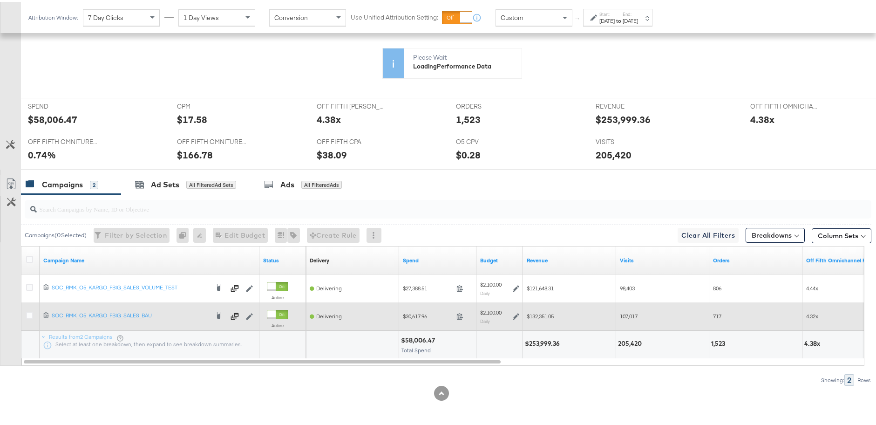
scroll to position [330, 0]
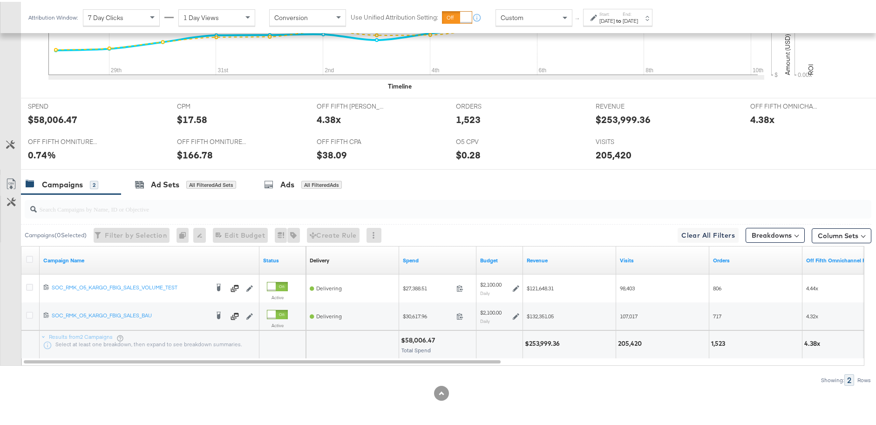
click at [638, 14] on label "End:" at bounding box center [629, 12] width 15 height 6
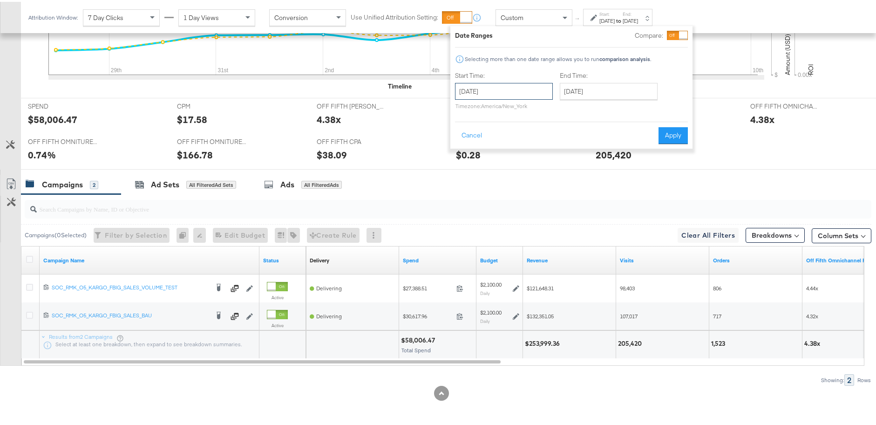
drag, startPoint x: 515, startPoint y: 88, endPoint x: 511, endPoint y: 112, distance: 24.5
click at [515, 88] on input "[DATE]" at bounding box center [504, 89] width 98 height 17
click at [487, 186] on td "28" at bounding box center [481, 188] width 16 height 13
type input "[DATE]"
click at [663, 133] on button "Apply" at bounding box center [672, 133] width 29 height 17
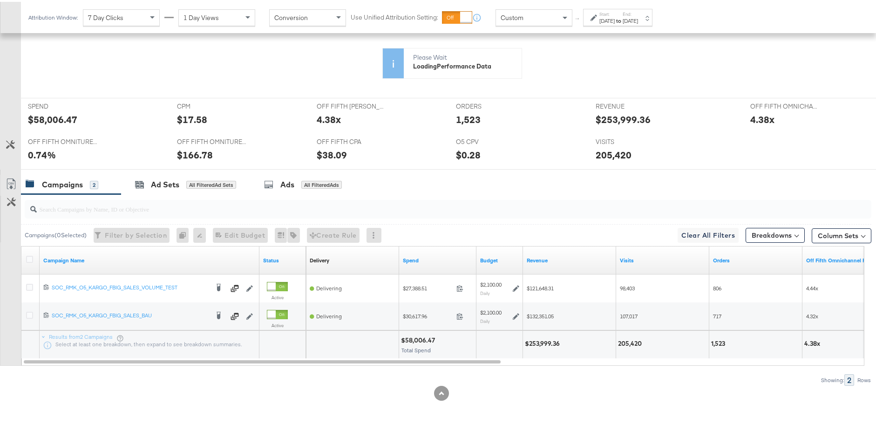
click at [622, 20] on strong "to" at bounding box center [619, 18] width 8 height 7
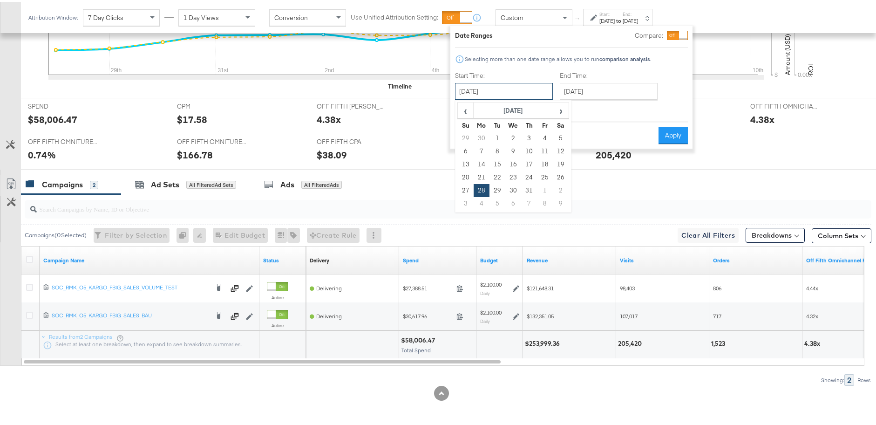
click at [532, 93] on input "[DATE]" at bounding box center [504, 89] width 98 height 17
click at [465, 184] on td "27" at bounding box center [466, 188] width 16 height 13
type input "[DATE]"
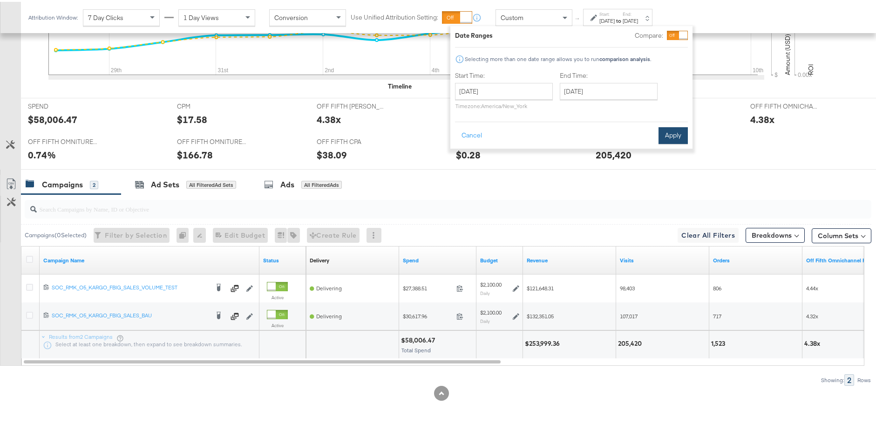
click at [663, 132] on button "Apply" at bounding box center [672, 133] width 29 height 17
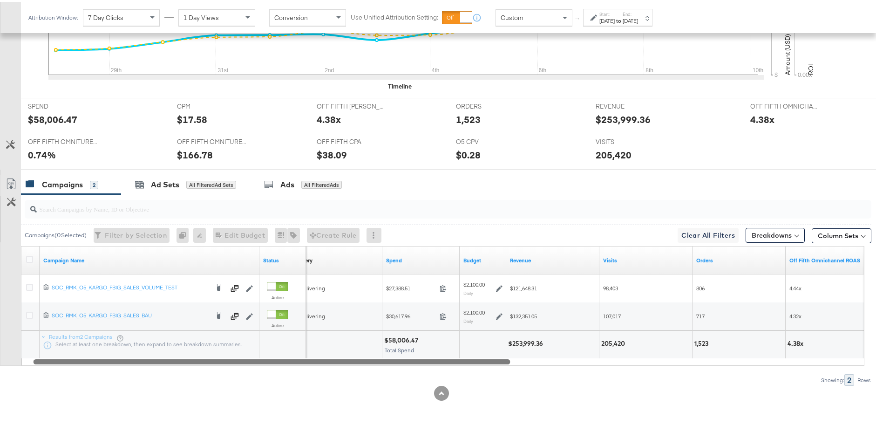
drag, startPoint x: 468, startPoint y: 361, endPoint x: 477, endPoint y: 364, distance: 9.3
click at [477, 331] on div "Campaigns ( 0 Selected) Filter by Selection Filter 0 campaigns 0 Rename 0 campa…" at bounding box center [435, 287] width 871 height 191
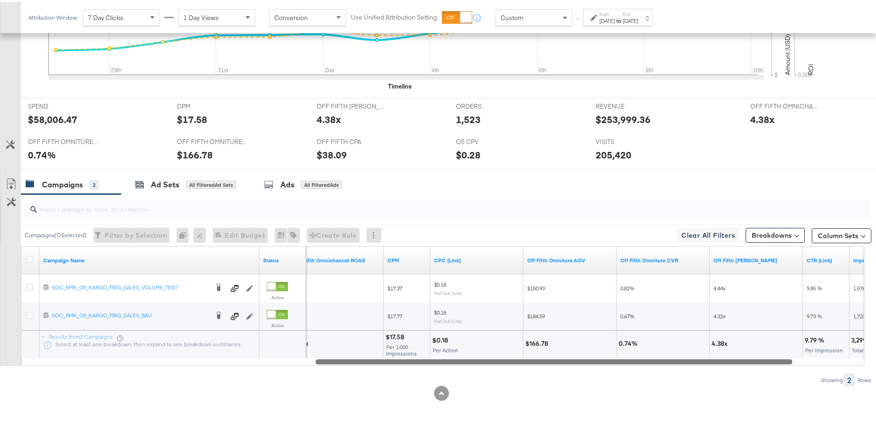
drag, startPoint x: 480, startPoint y: 359, endPoint x: 775, endPoint y: 341, distance: 295.3
click at [663, 331] on div "Campaign Name Status Off Fifth Omnichannel ROAS CPM CPC (Link) Off Fifth Omnitu…" at bounding box center [442, 304] width 843 height 120
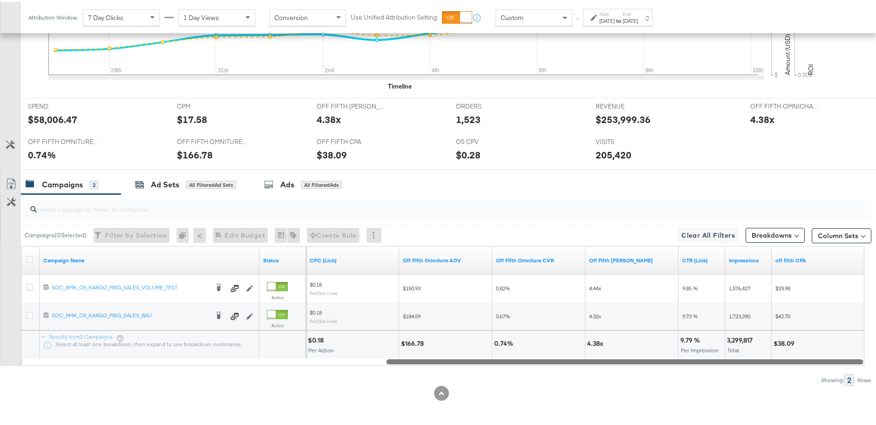
drag, startPoint x: 770, startPoint y: 359, endPoint x: 847, endPoint y: 354, distance: 77.5
click at [663, 331] on div "Campaign Name Status CPM CPC (Link) Off Fifth Omniture AOV Off Fifth Omniture C…" at bounding box center [442, 304] width 843 height 120
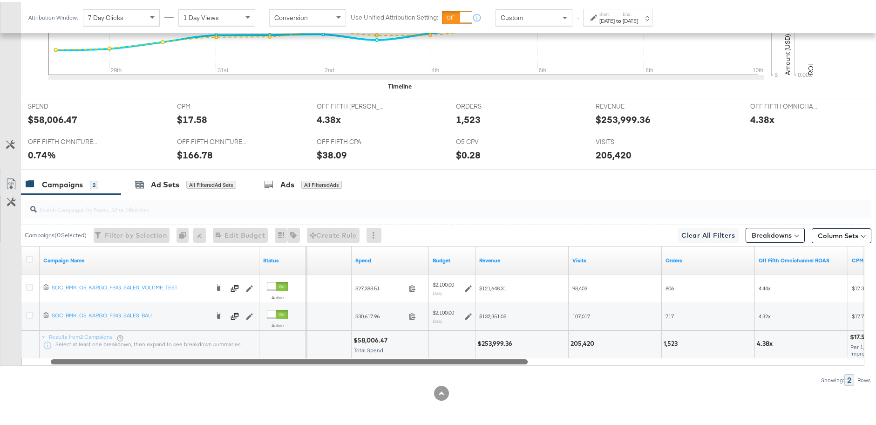
drag, startPoint x: 817, startPoint y: 361, endPoint x: 481, endPoint y: 365, distance: 336.2
click at [481, 331] on div "Campaigns ( 0 Selected) Filter by Selection Filter 0 campaigns 0 Rename 0 campa…" at bounding box center [435, 287] width 871 height 191
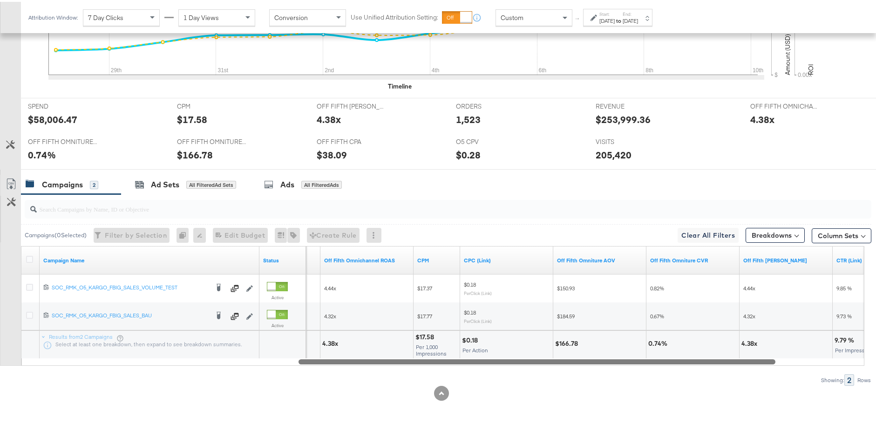
drag, startPoint x: 480, startPoint y: 359, endPoint x: 738, endPoint y: 353, distance: 258.9
click at [663, 331] on div "Campaign Name Status Orders Off Fifth Omnichannel ROAS CPM CPC (Link) Off Fifth…" at bounding box center [442, 304] width 843 height 120
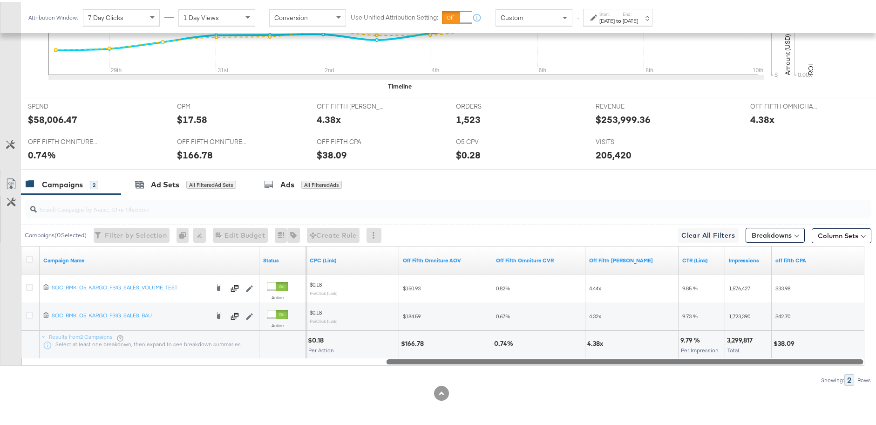
drag, startPoint x: 763, startPoint y: 359, endPoint x: 855, endPoint y: 354, distance: 91.8
click at [663, 331] on div "Campaign Name Status CPM CPC (Link) Off Fifth Omniture AOV Off Fifth Omniture C…" at bounding box center [442, 304] width 843 height 120
